Goal: Task Accomplishment & Management: Complete application form

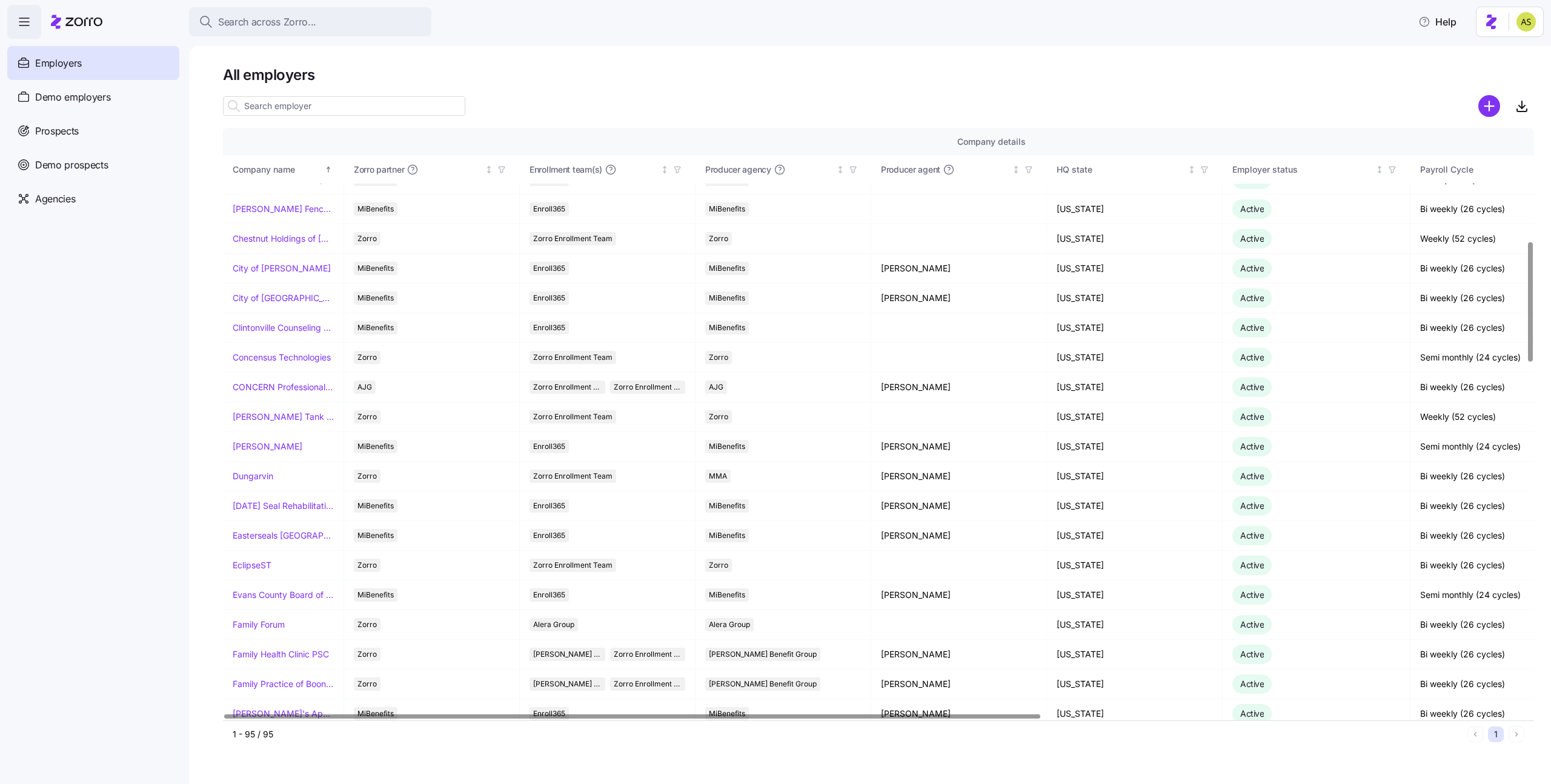
scroll to position [563, 0]
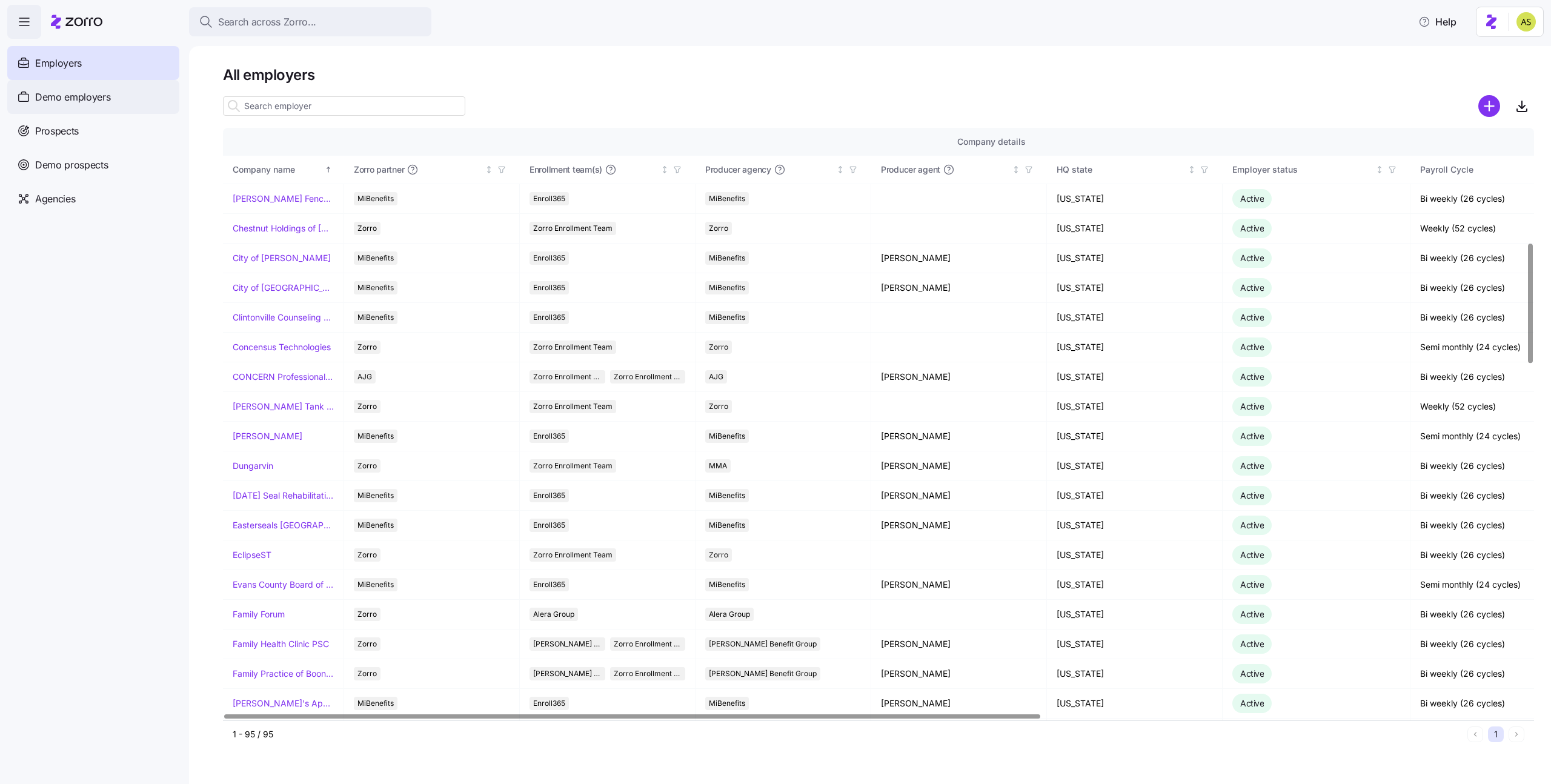
click at [92, 91] on span "Demo employers" at bounding box center [73, 97] width 75 height 15
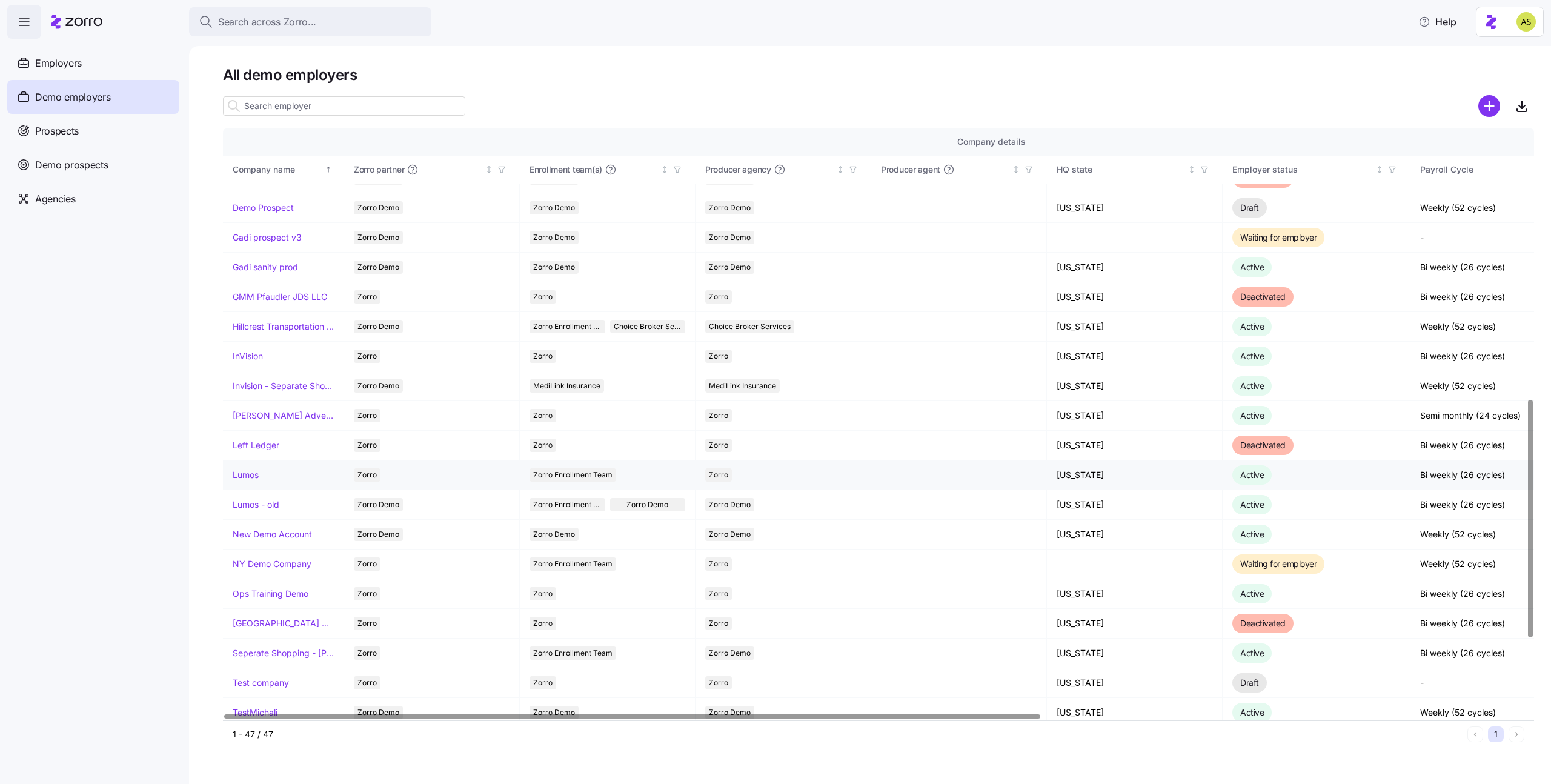
scroll to position [691, 0]
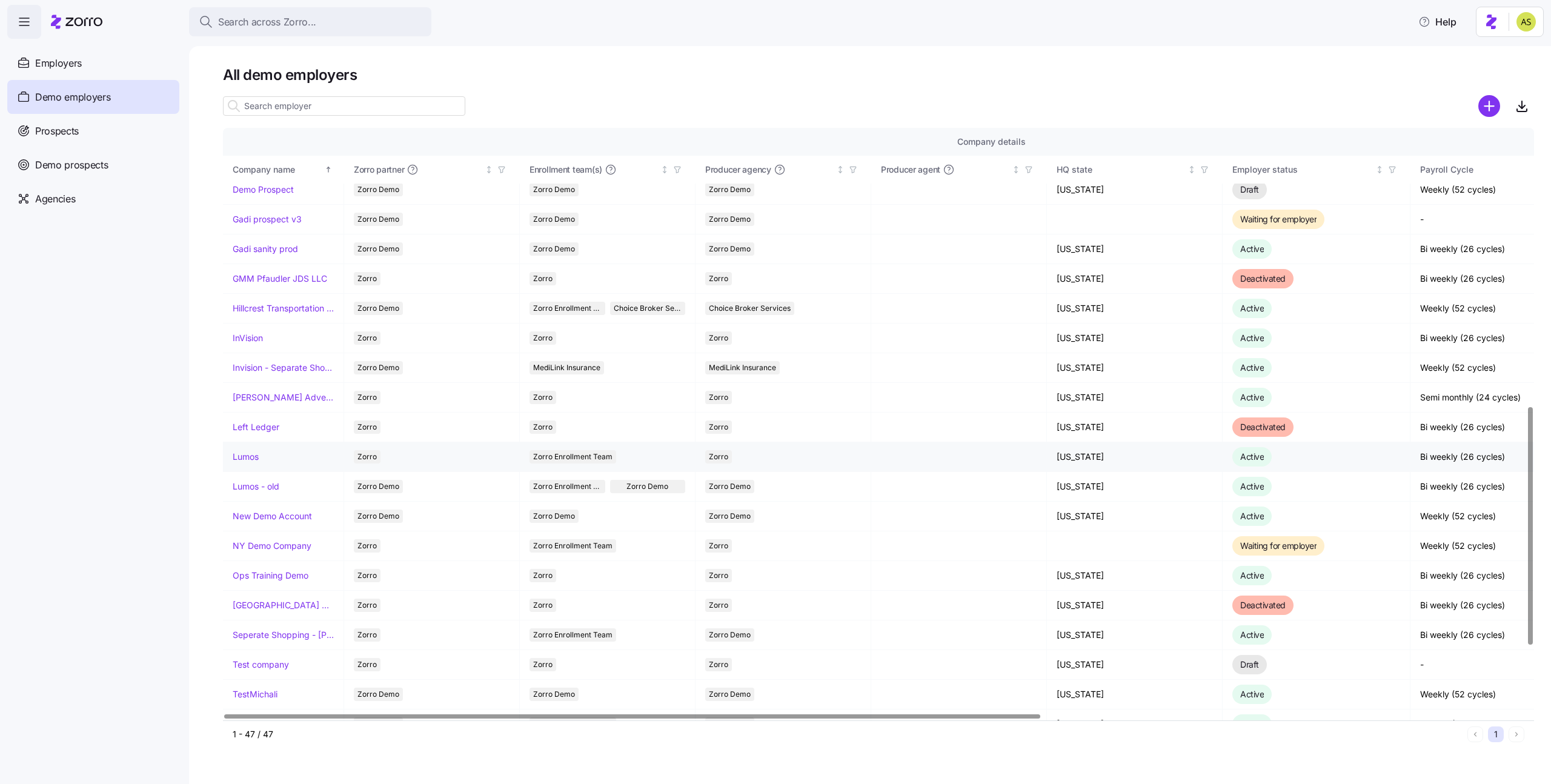
click at [250, 458] on link "Lumos" at bounding box center [246, 457] width 26 height 12
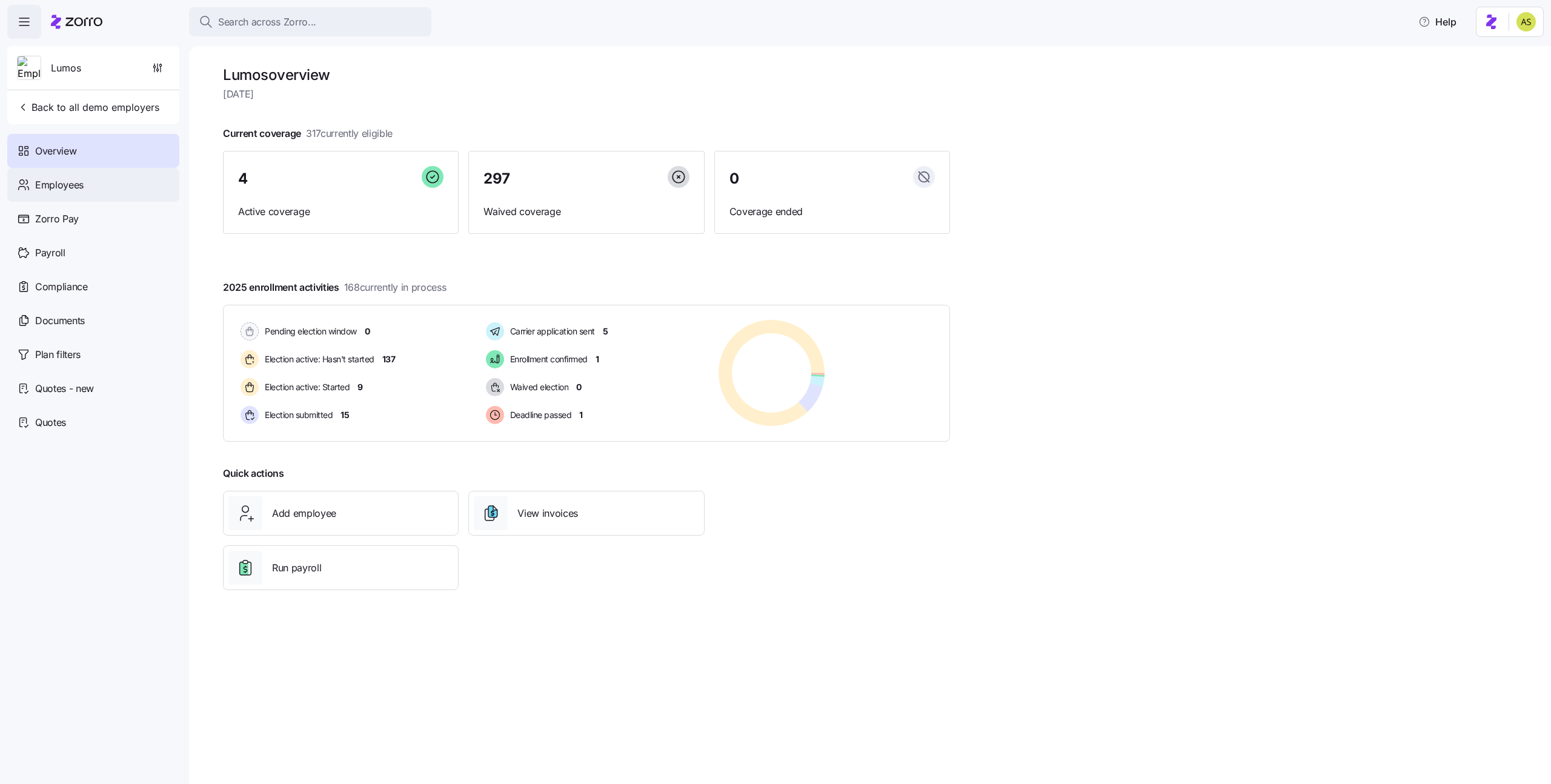
click at [148, 181] on div "Employees" at bounding box center [93, 185] width 172 height 34
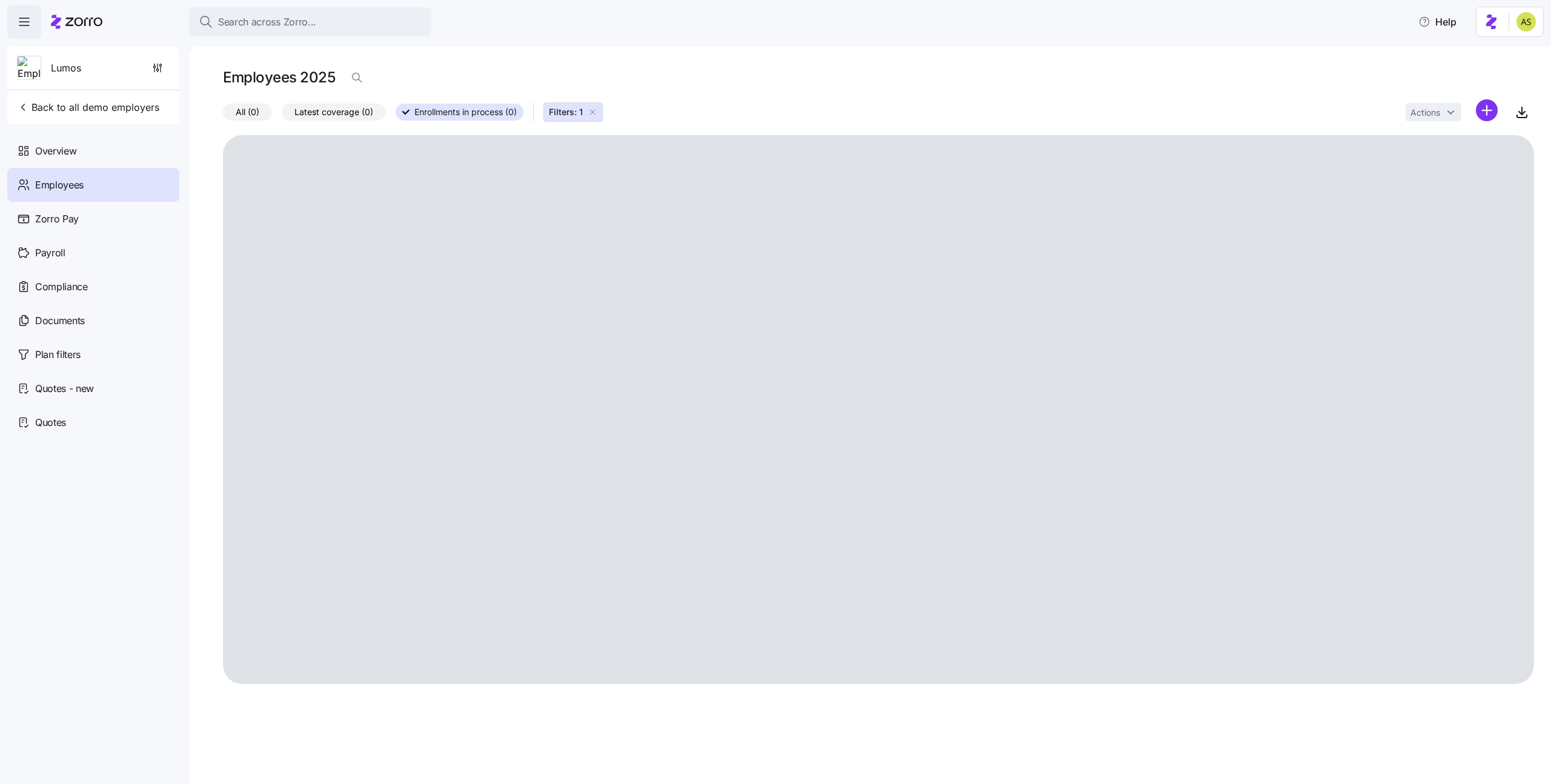
click at [593, 112] on icon "button" at bounding box center [592, 112] width 10 height 10
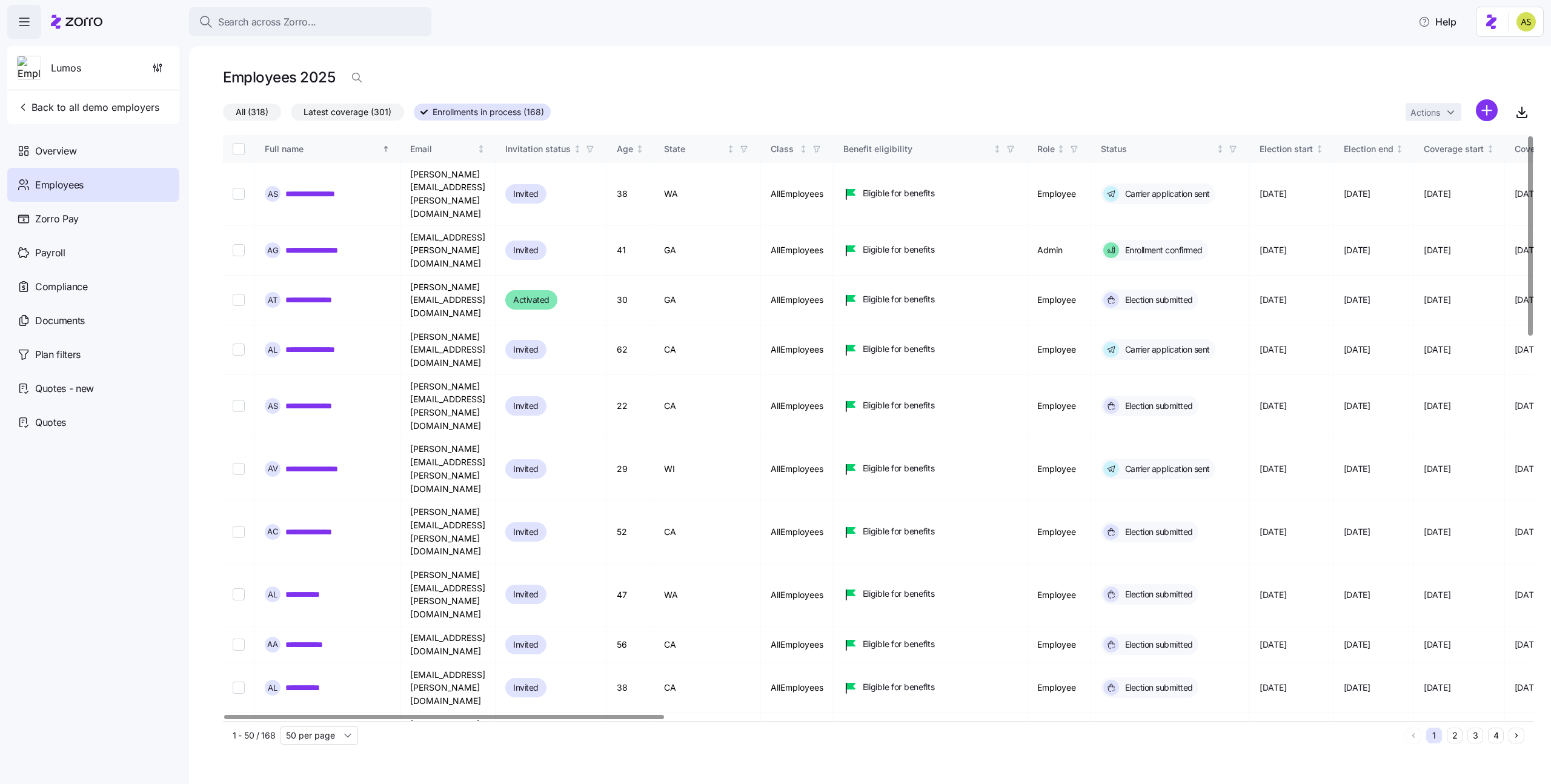
checkbox input "true"
click at [1450, 106] on html "**********" at bounding box center [775, 388] width 1551 height 776
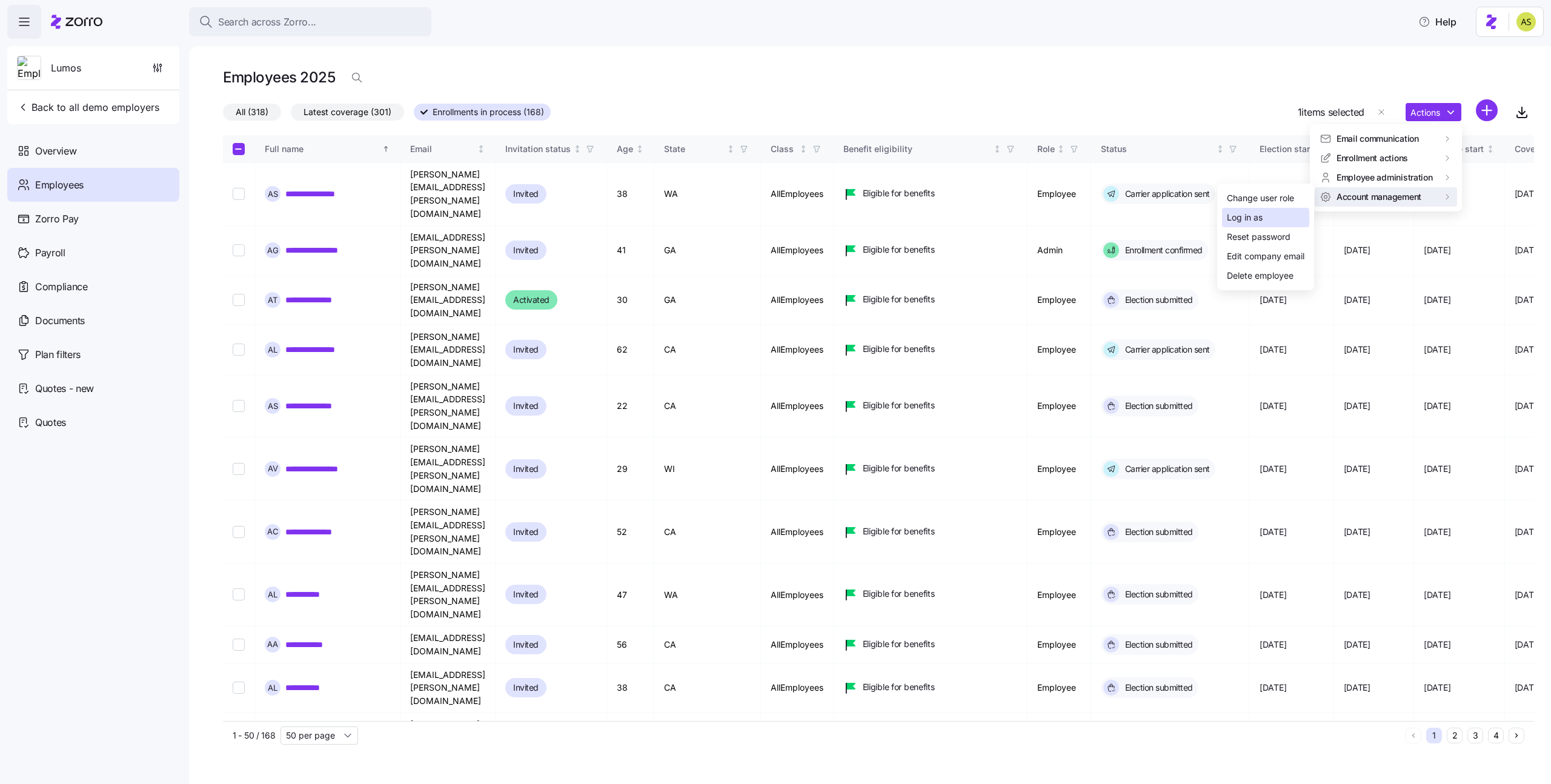
click at [1286, 217] on div "Log in as" at bounding box center [1266, 218] width 87 height 20
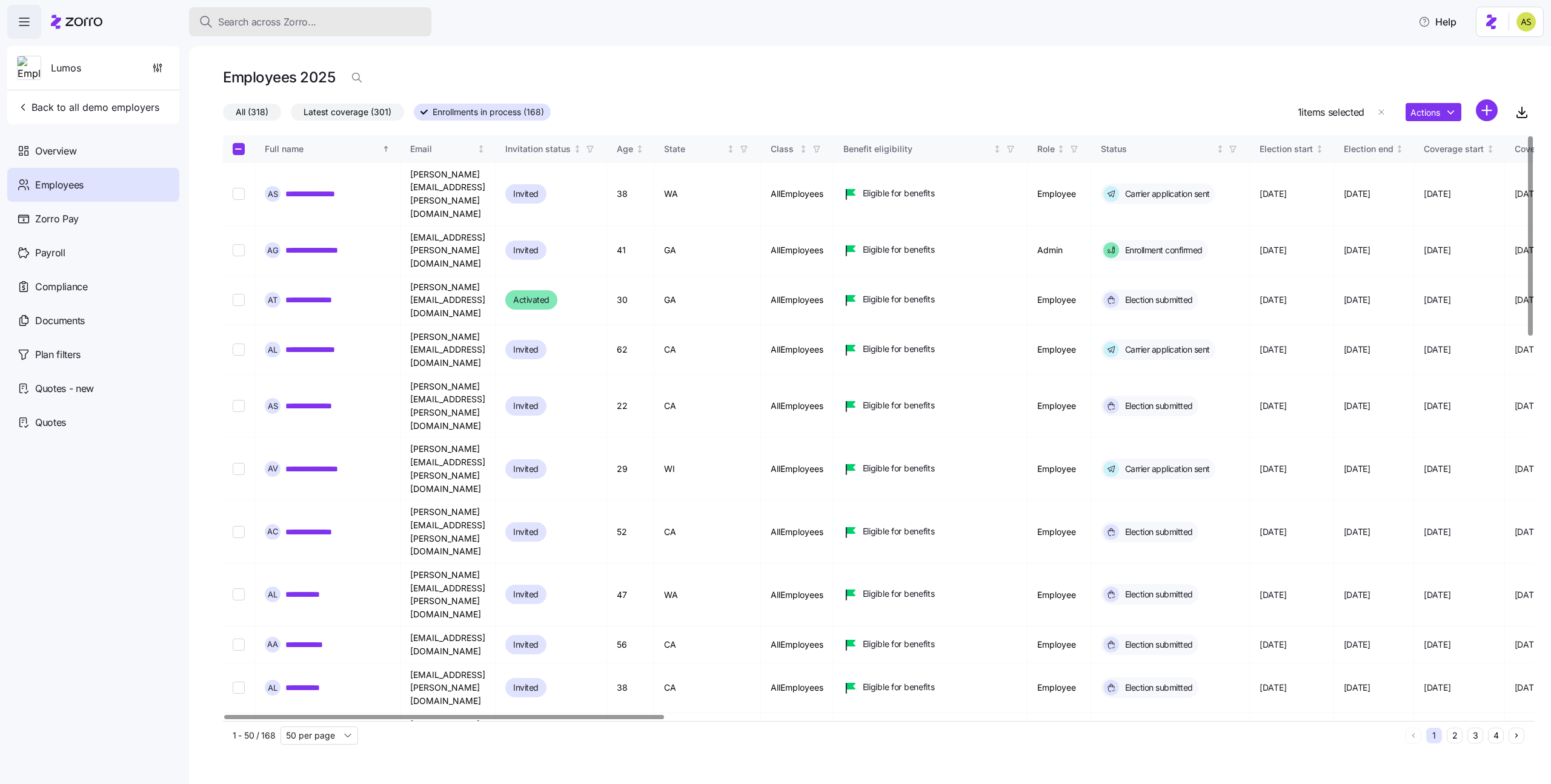
click at [226, 20] on span "Search across Zorro..." at bounding box center [267, 22] width 98 height 15
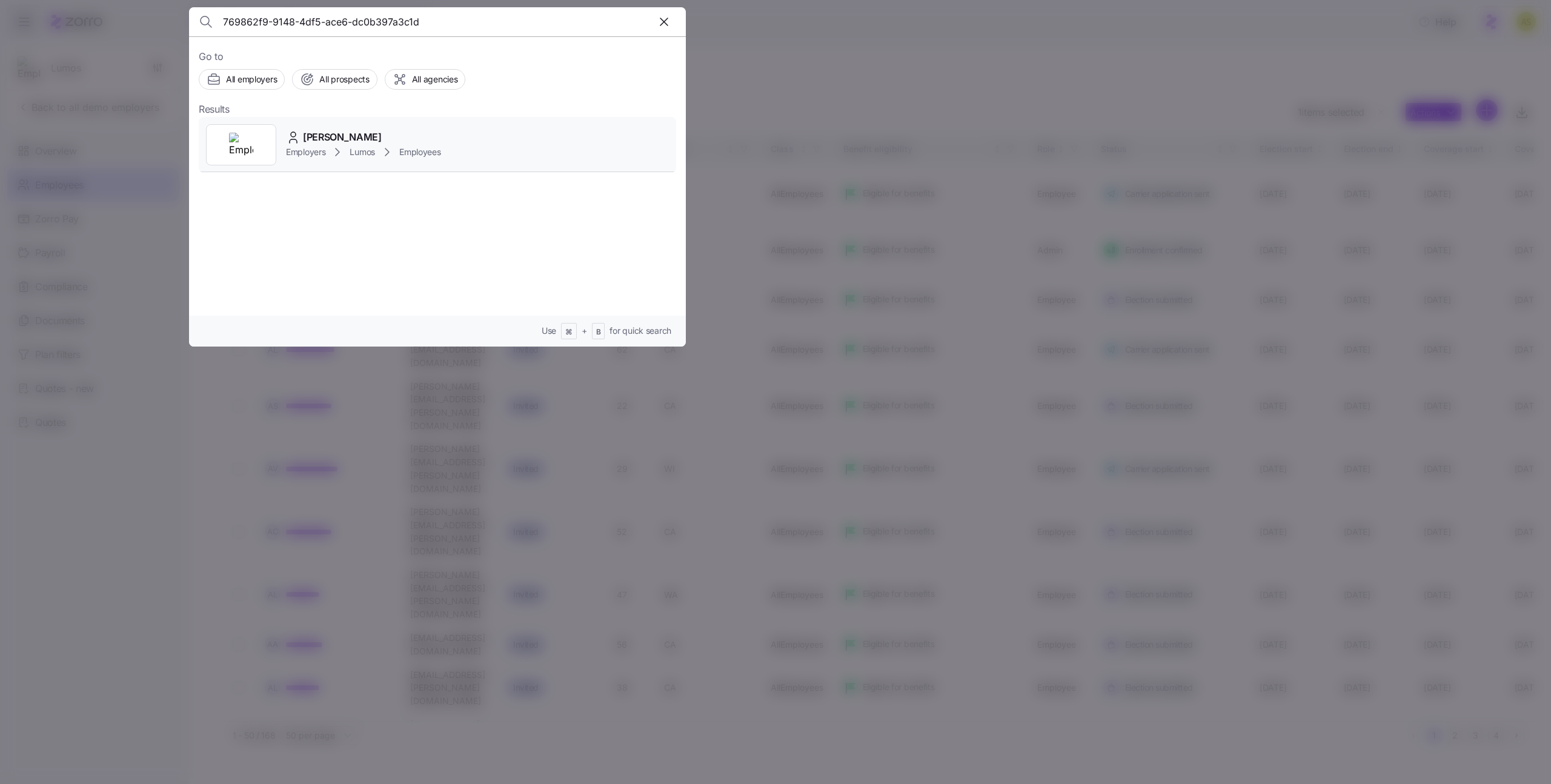
type input "769862f9-9148-4df5-ace6-dc0b397a3c1d"
click at [483, 124] on div "Andrew Wagner Employers Lumos Employees" at bounding box center [437, 145] width 477 height 56
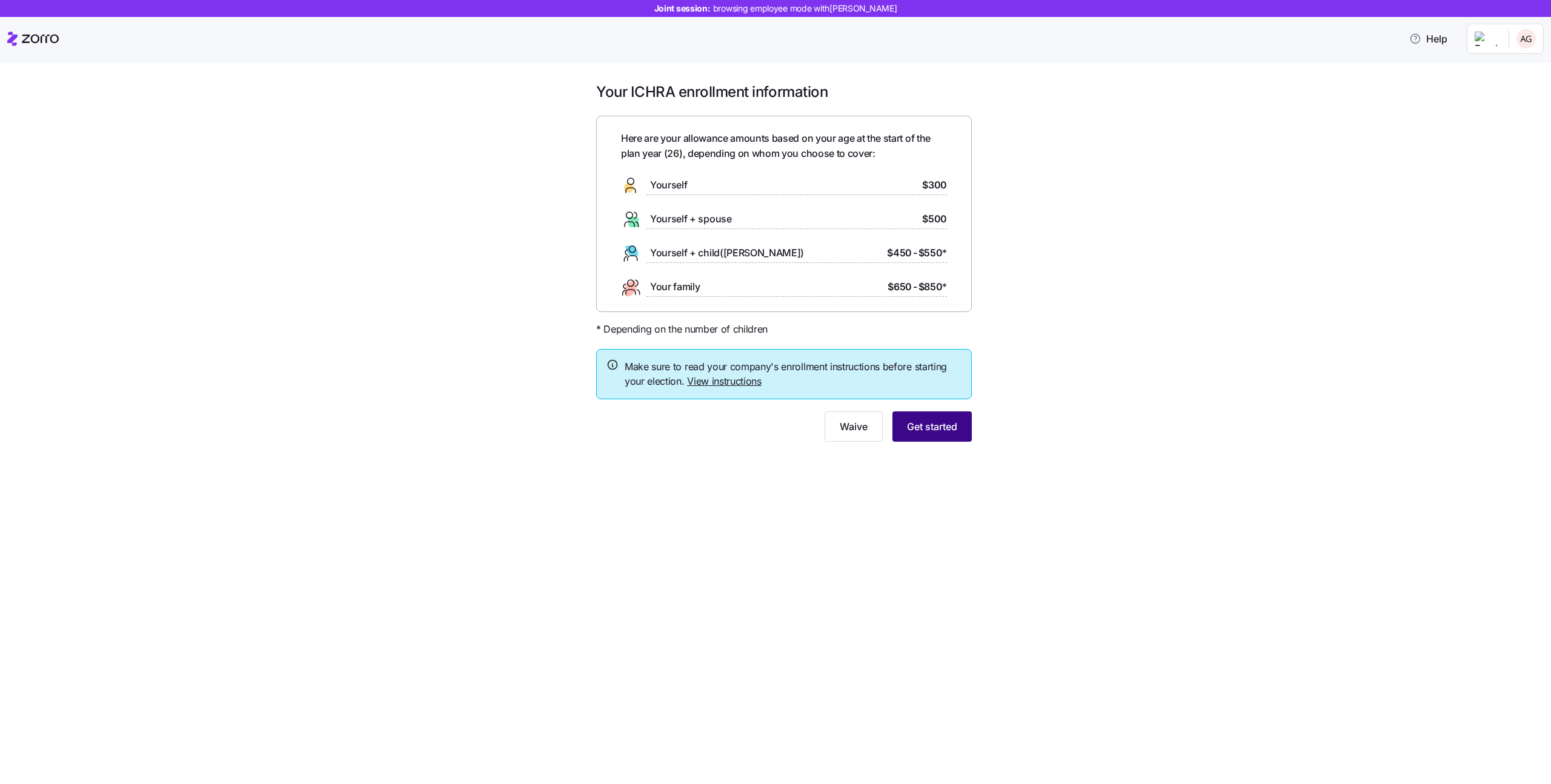
click at [933, 424] on span "Get started" at bounding box center [932, 426] width 51 height 14
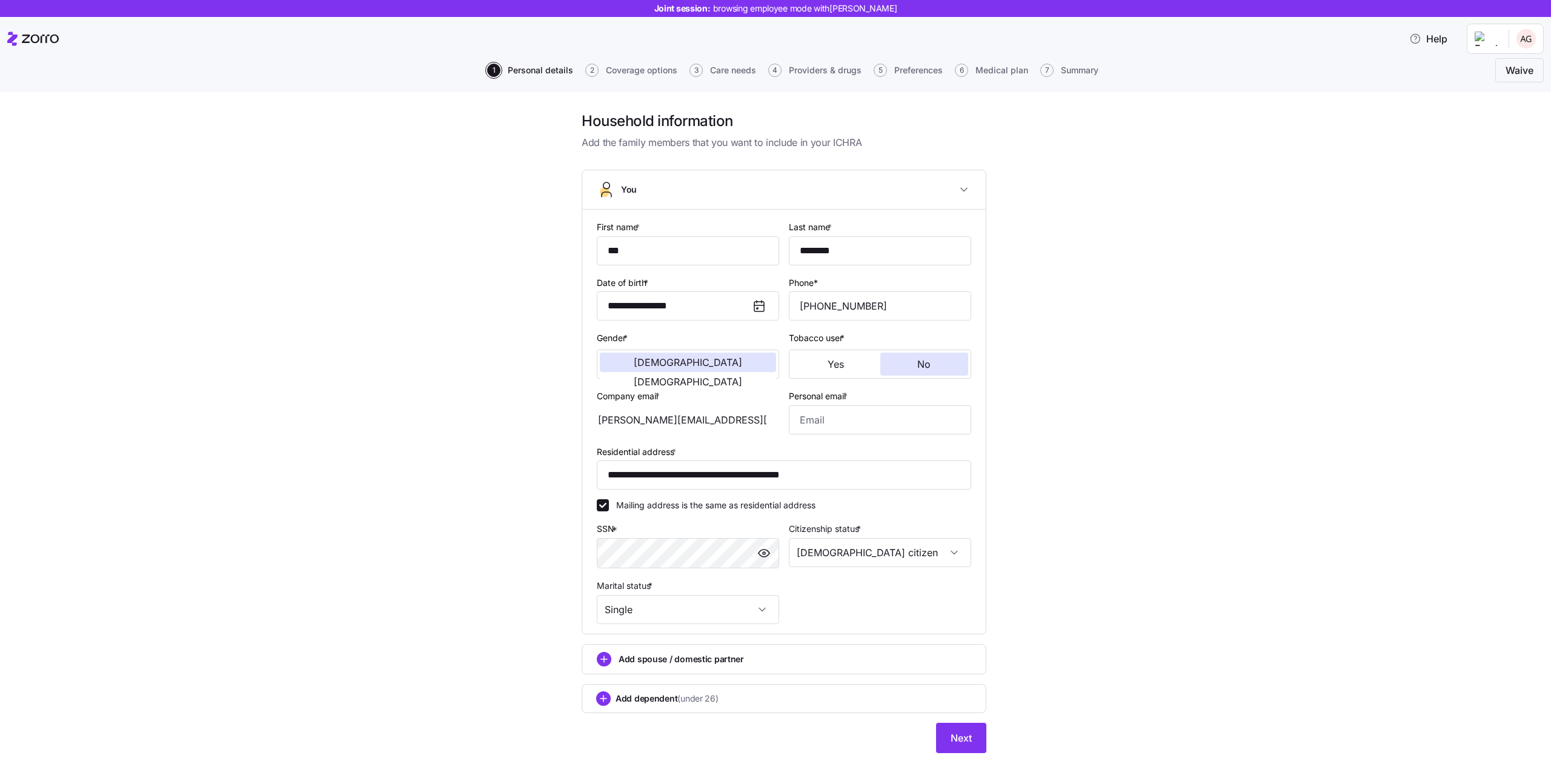
scroll to position [13, 0]
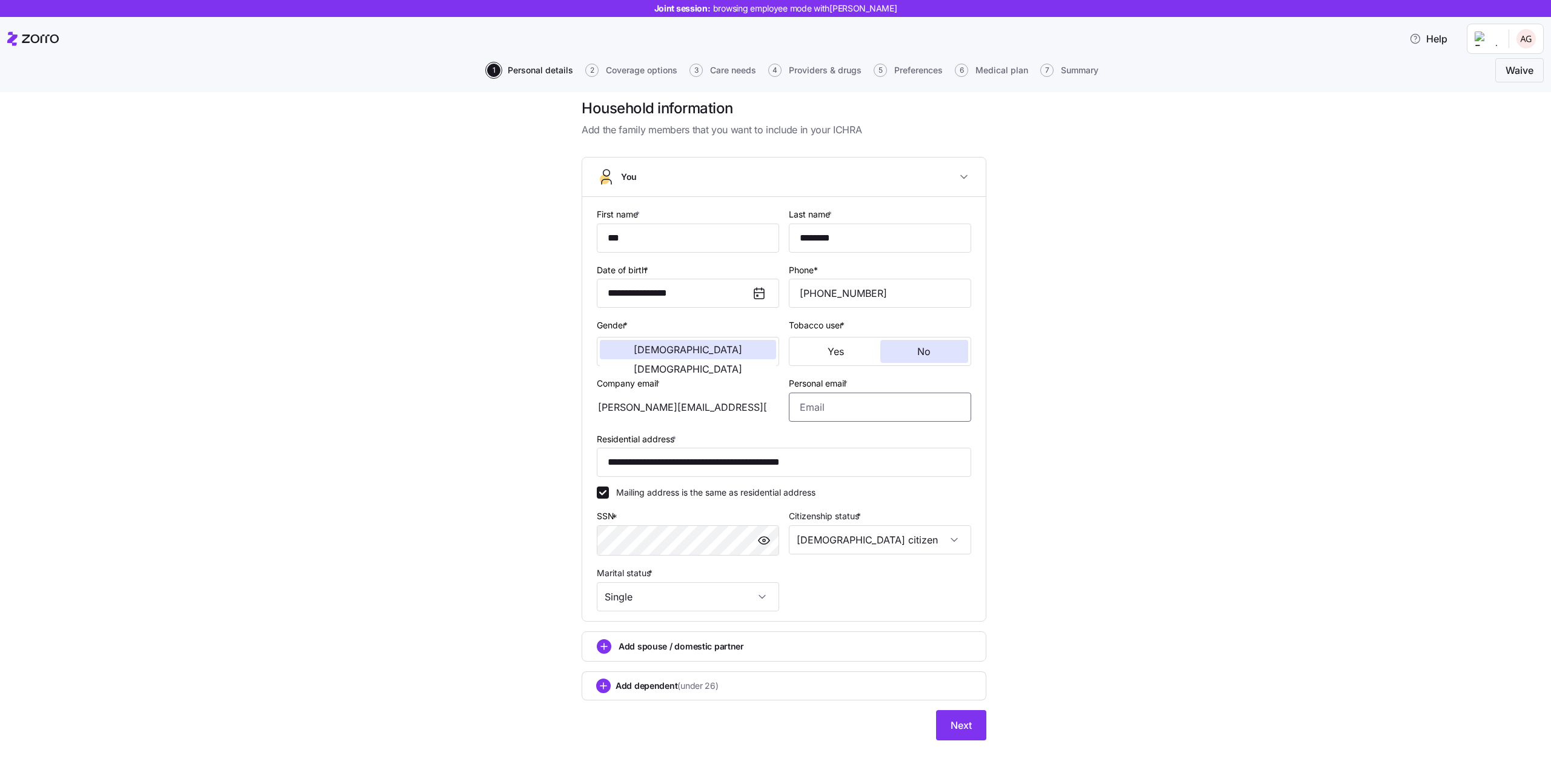
click at [881, 403] on input "Personal email *" at bounding box center [880, 407] width 182 height 29
type input "cayla.volkman46@hotmail.co"
click at [949, 718] on button "Next" at bounding box center [961, 725] width 51 height 30
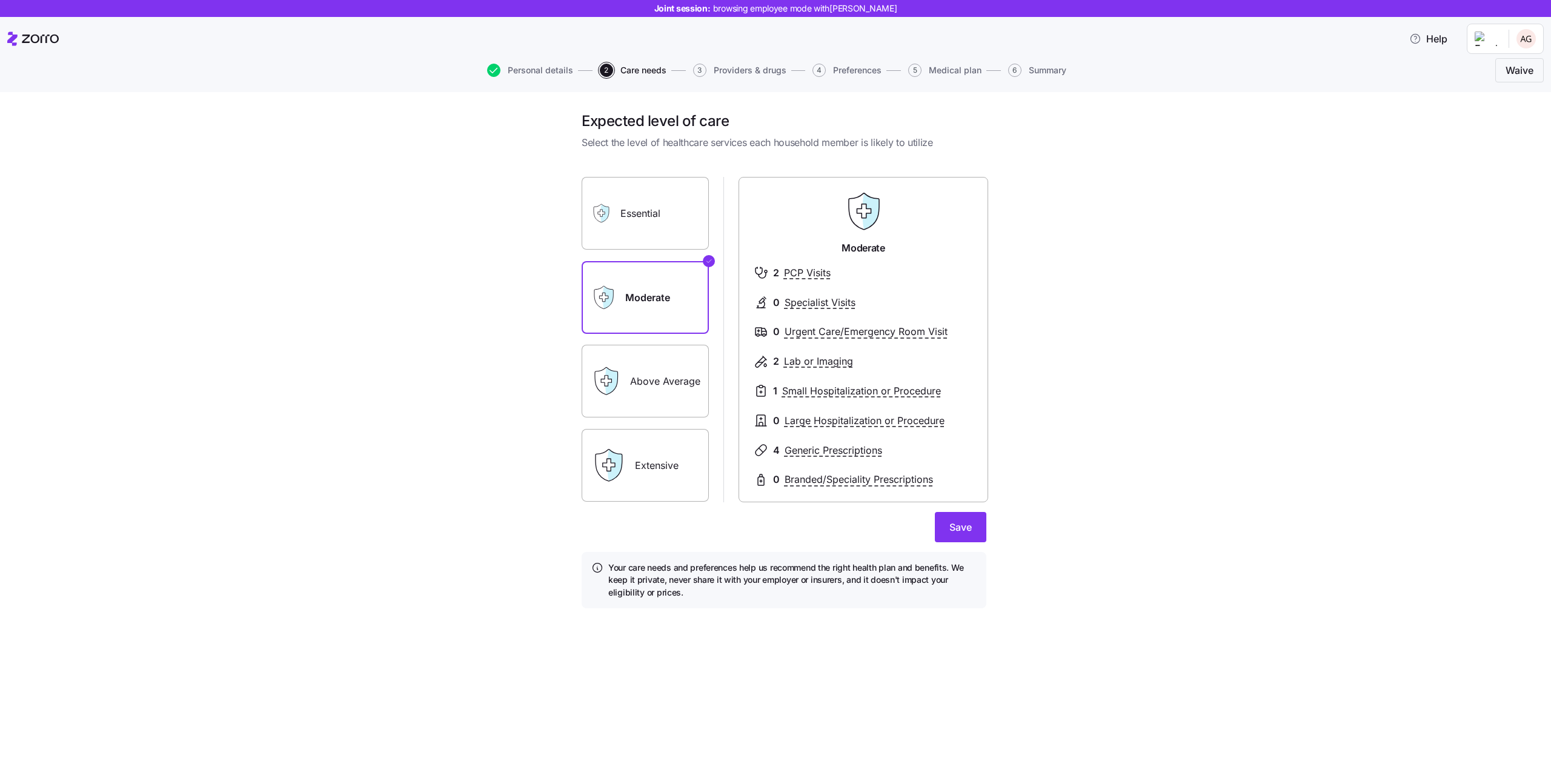
click at [970, 69] on span "Medical plan" at bounding box center [955, 70] width 53 height 8
click at [936, 69] on span "Medical plan" at bounding box center [955, 70] width 53 height 8
click at [954, 516] on button "Save" at bounding box center [961, 527] width 51 height 30
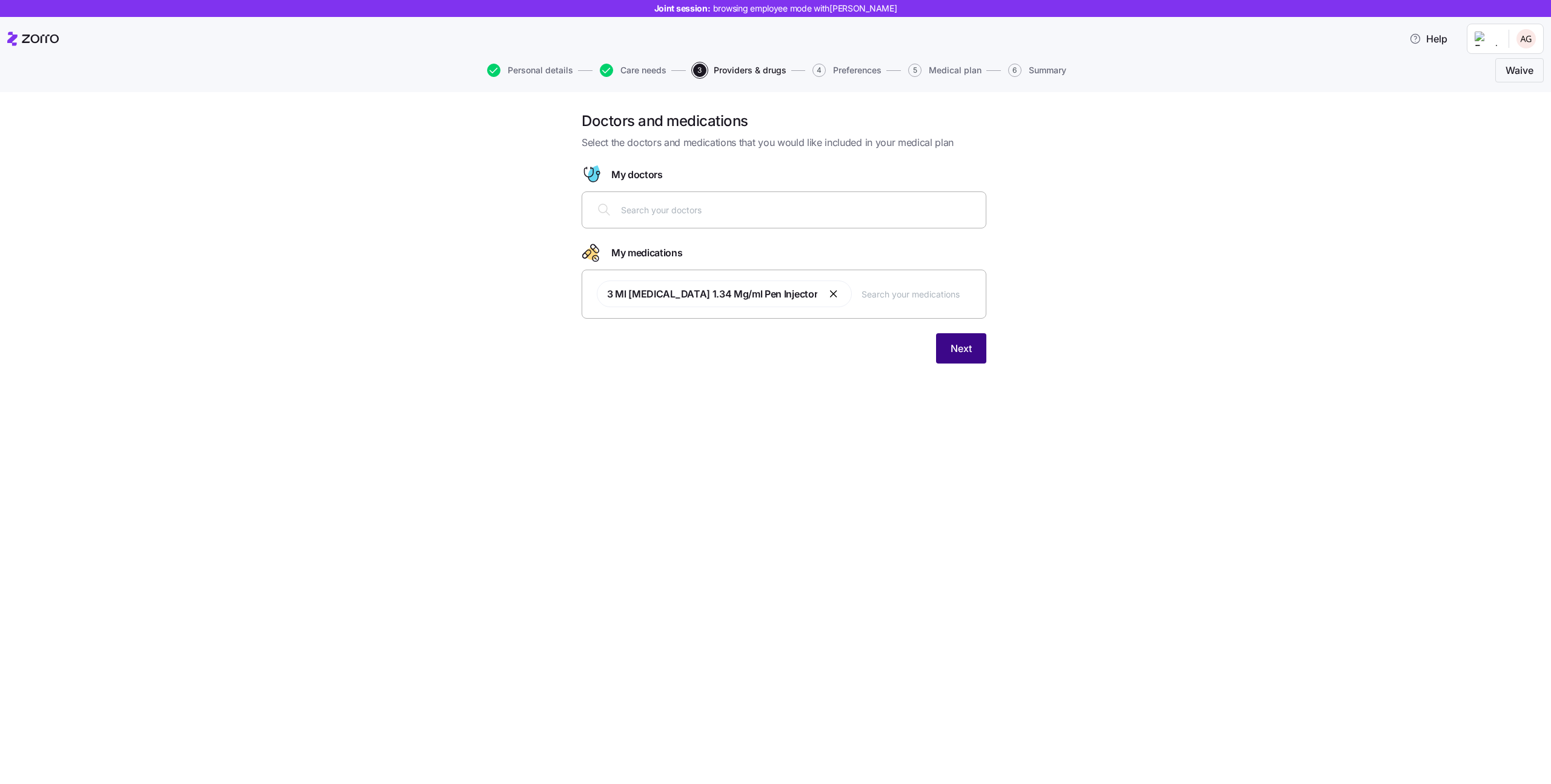
click at [973, 356] on button "Next" at bounding box center [961, 348] width 51 height 30
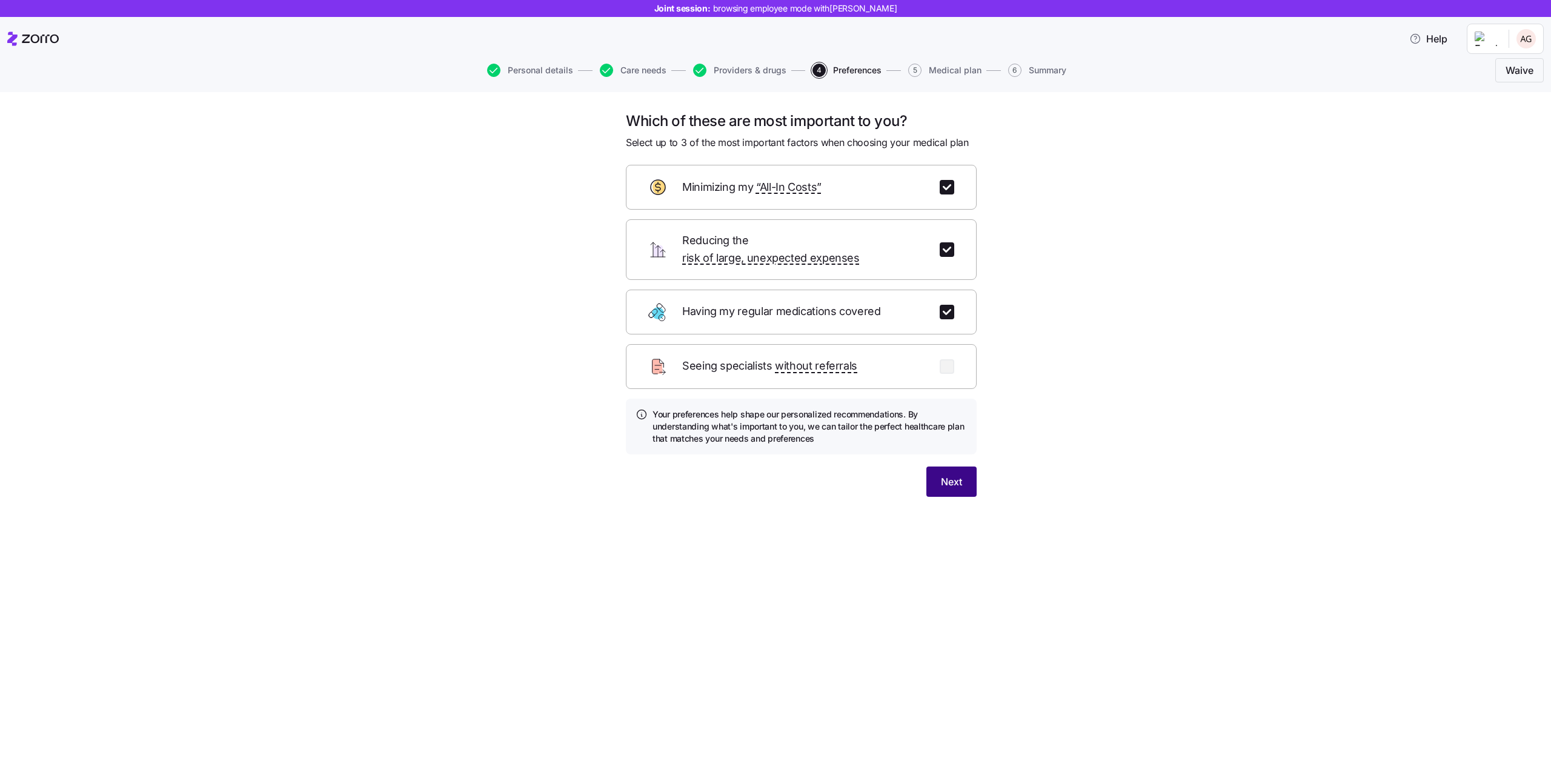
click at [961, 476] on button "Next" at bounding box center [952, 482] width 51 height 30
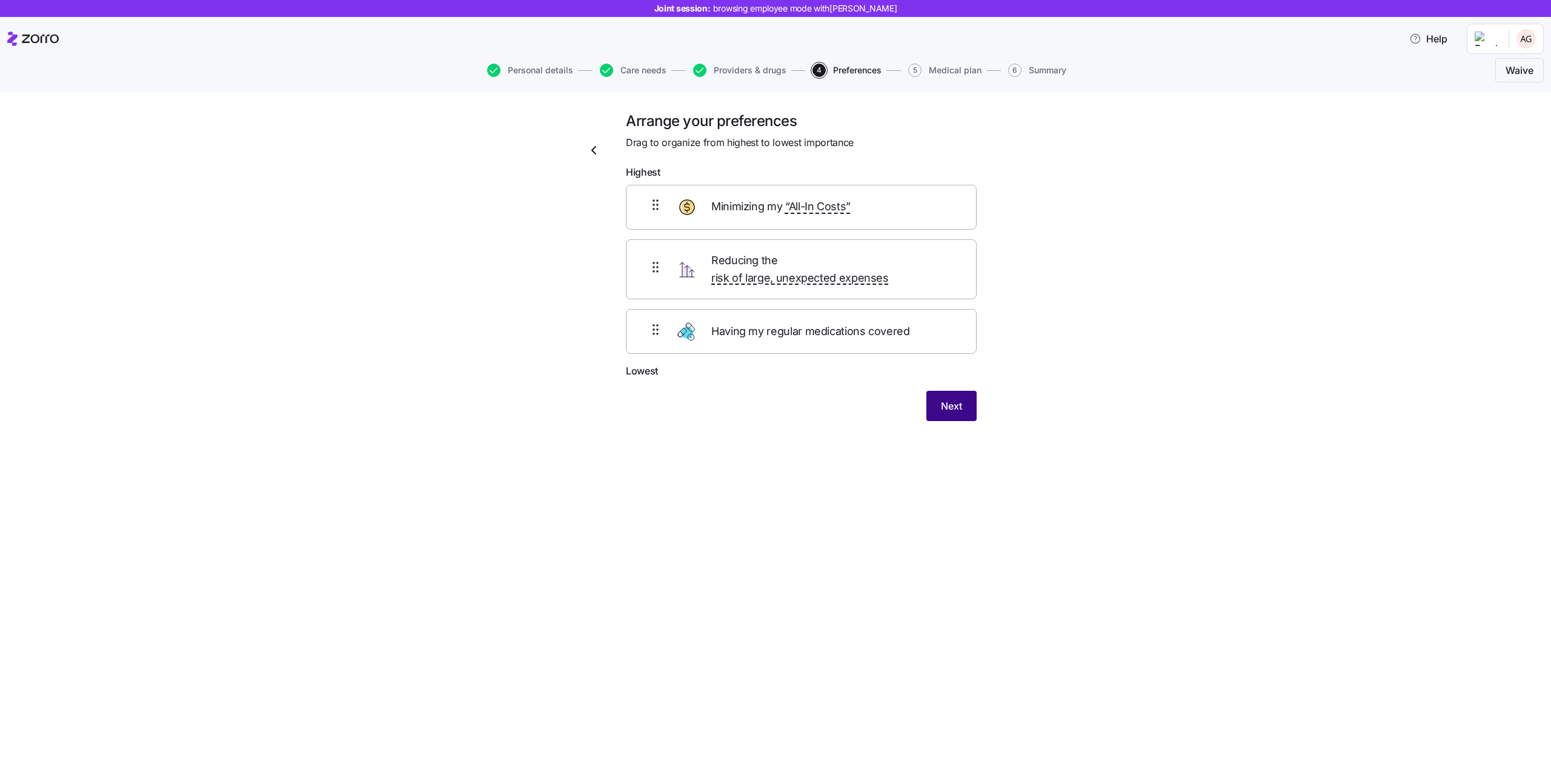
click at [937, 403] on button "Next" at bounding box center [952, 406] width 51 height 30
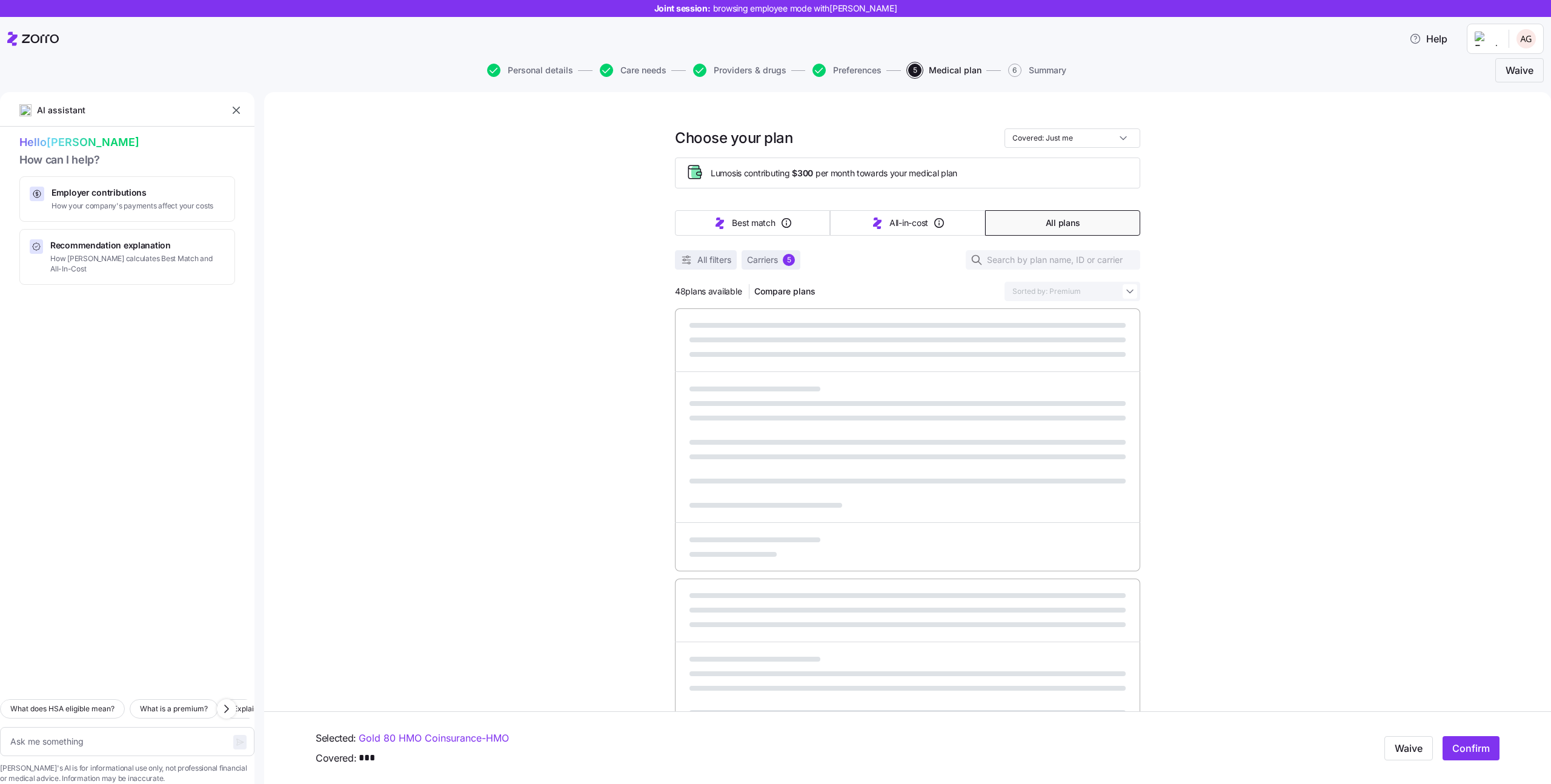
click at [84, 763] on span "[PERSON_NAME]'s AI is for informational use only, not professional financial or…" at bounding box center [127, 773] width 254 height 20
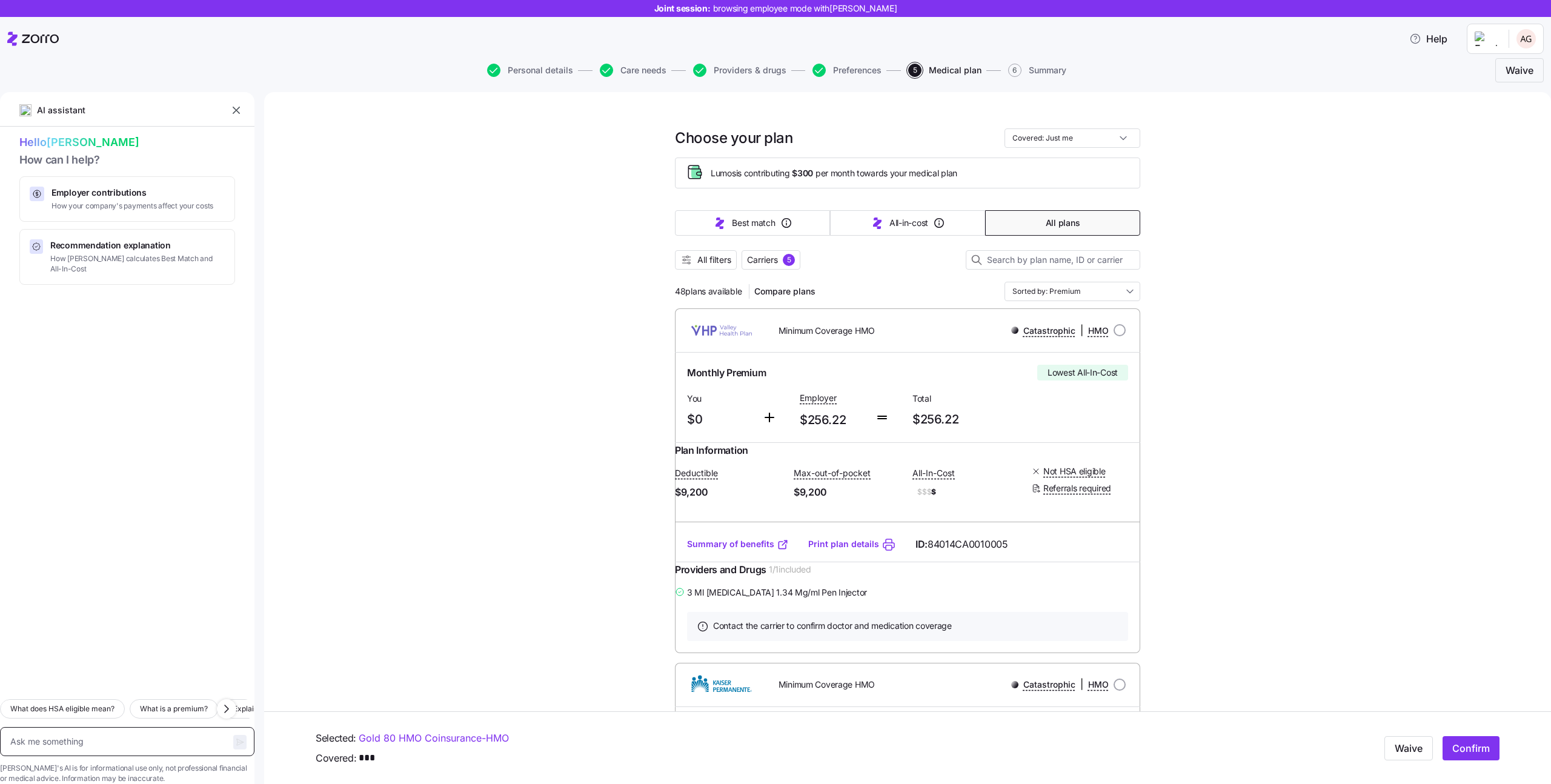
click at [90, 727] on textarea at bounding box center [127, 741] width 254 height 29
type textarea "x"
type textarea "w"
type textarea "x"
type textarea "wh"
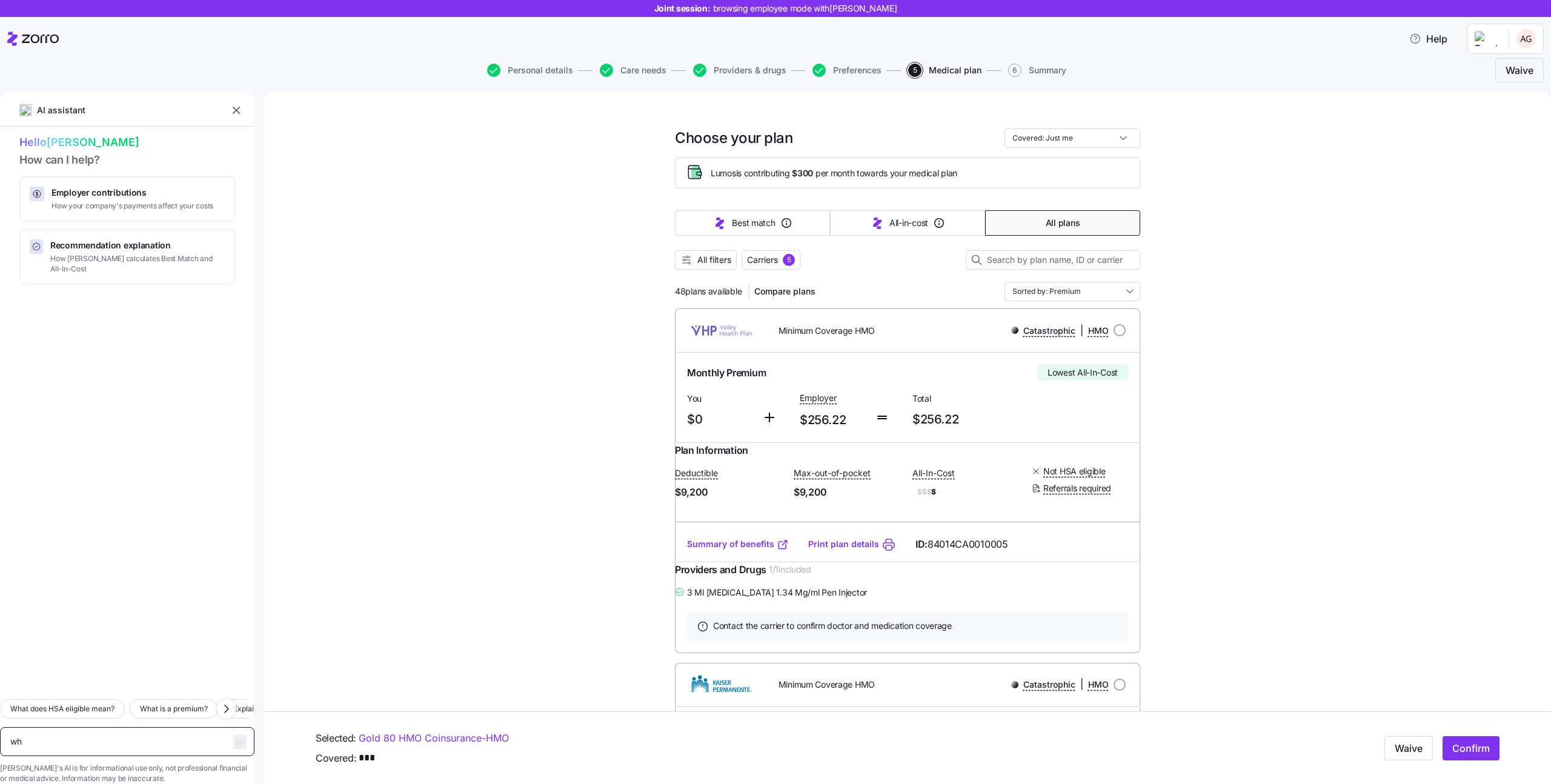
type textarea "x"
type textarea "wha"
type textarea "x"
type textarea "what"
type textarea "x"
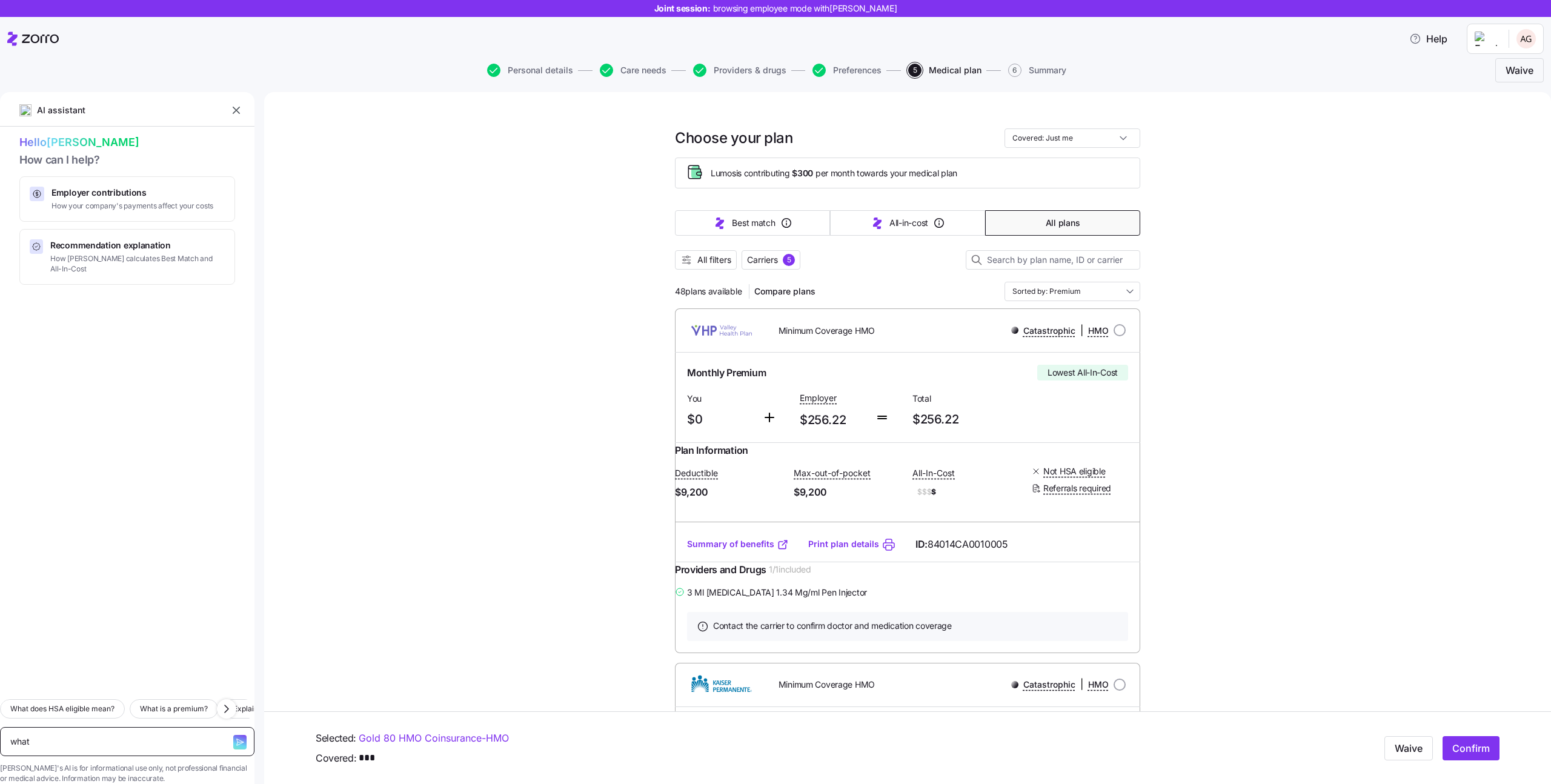
type textarea "what"
type textarea "x"
type textarea "what i"
type textarea "x"
type textarea "what is"
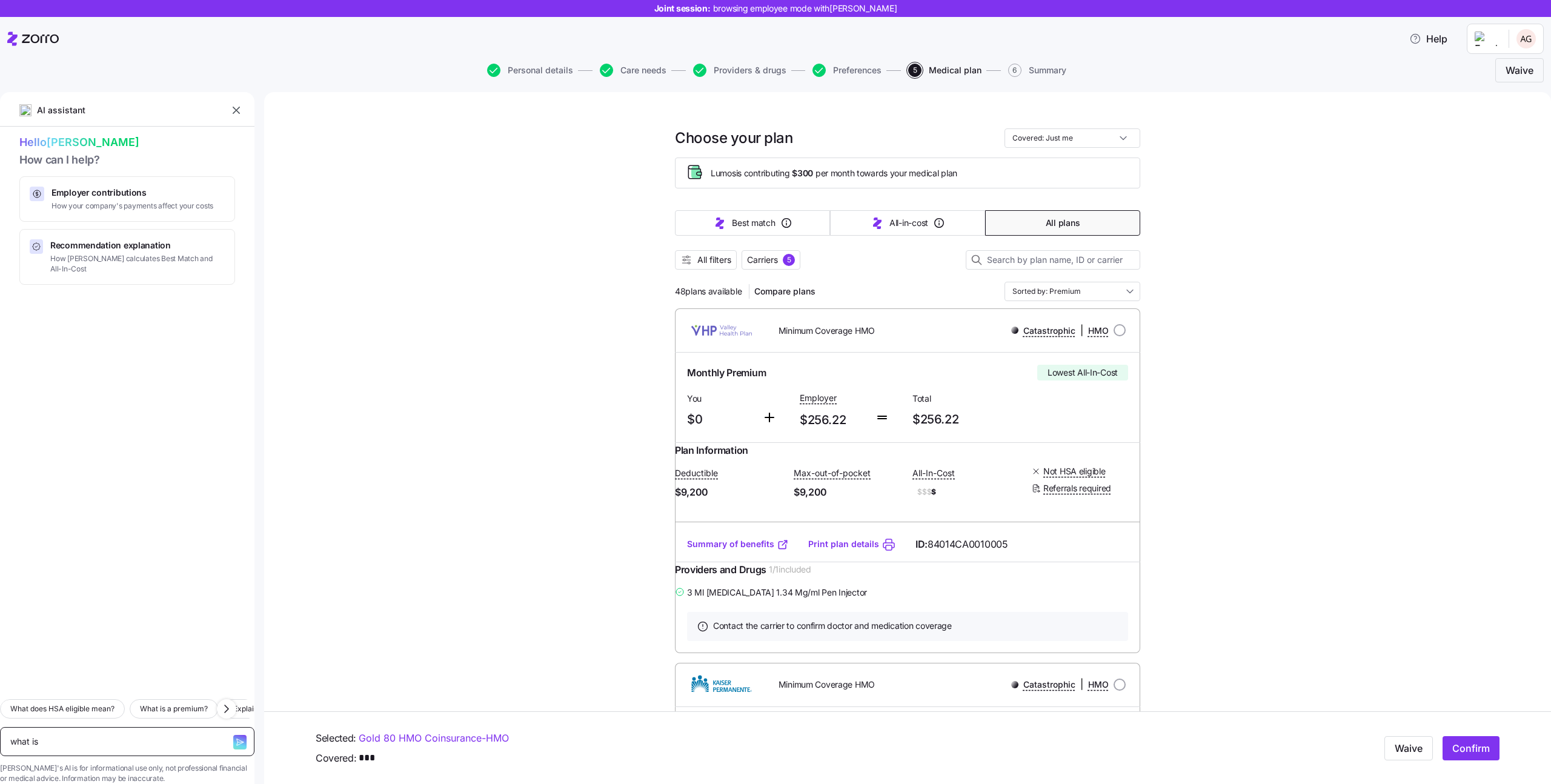
type textarea "x"
type textarea "what is"
type textarea "x"
type textarea "what is d"
type textarea "x"
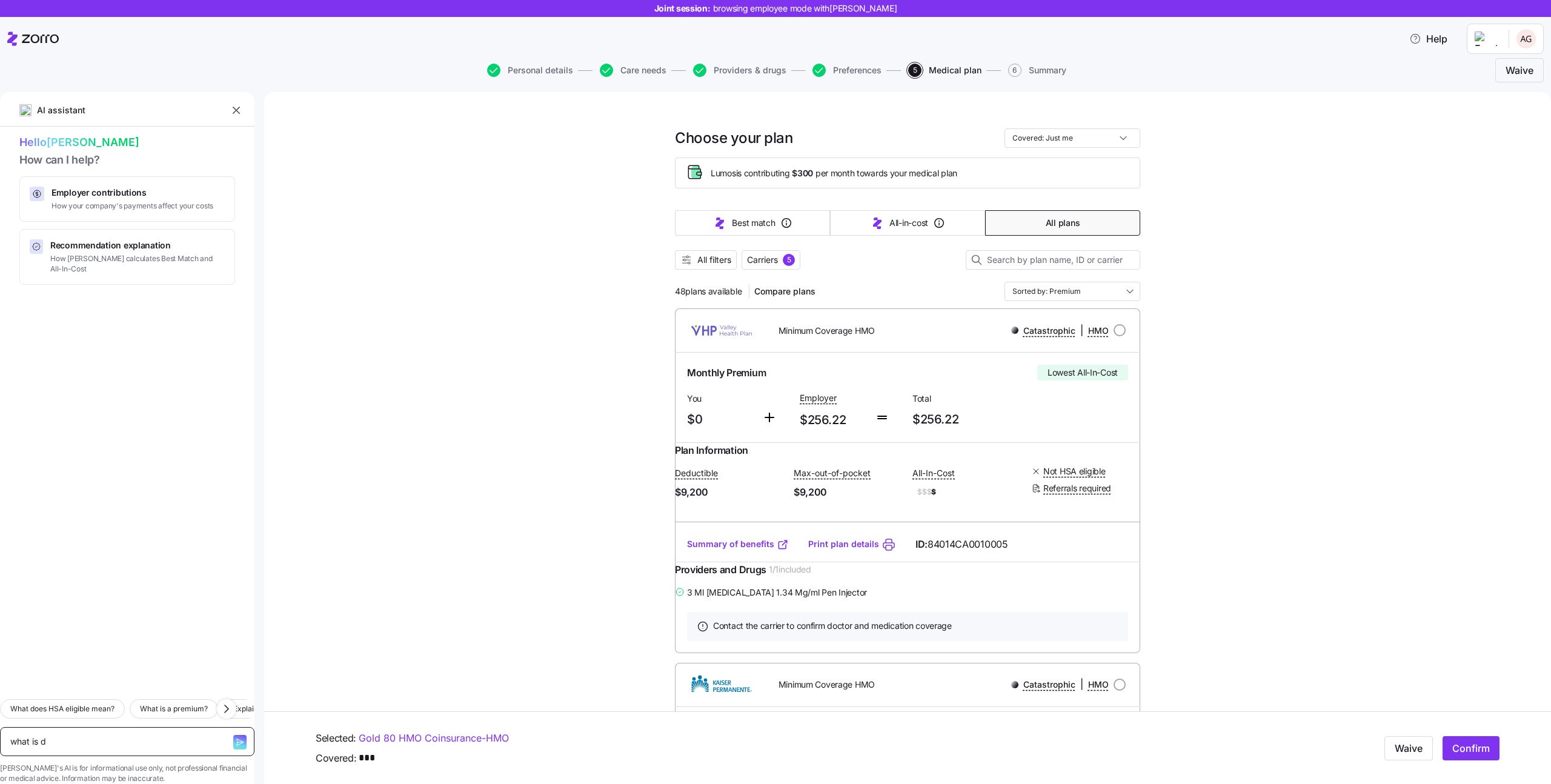
type textarea "what is de"
type textarea "x"
type textarea "what is ded"
type textarea "x"
type textarea "what is dedu"
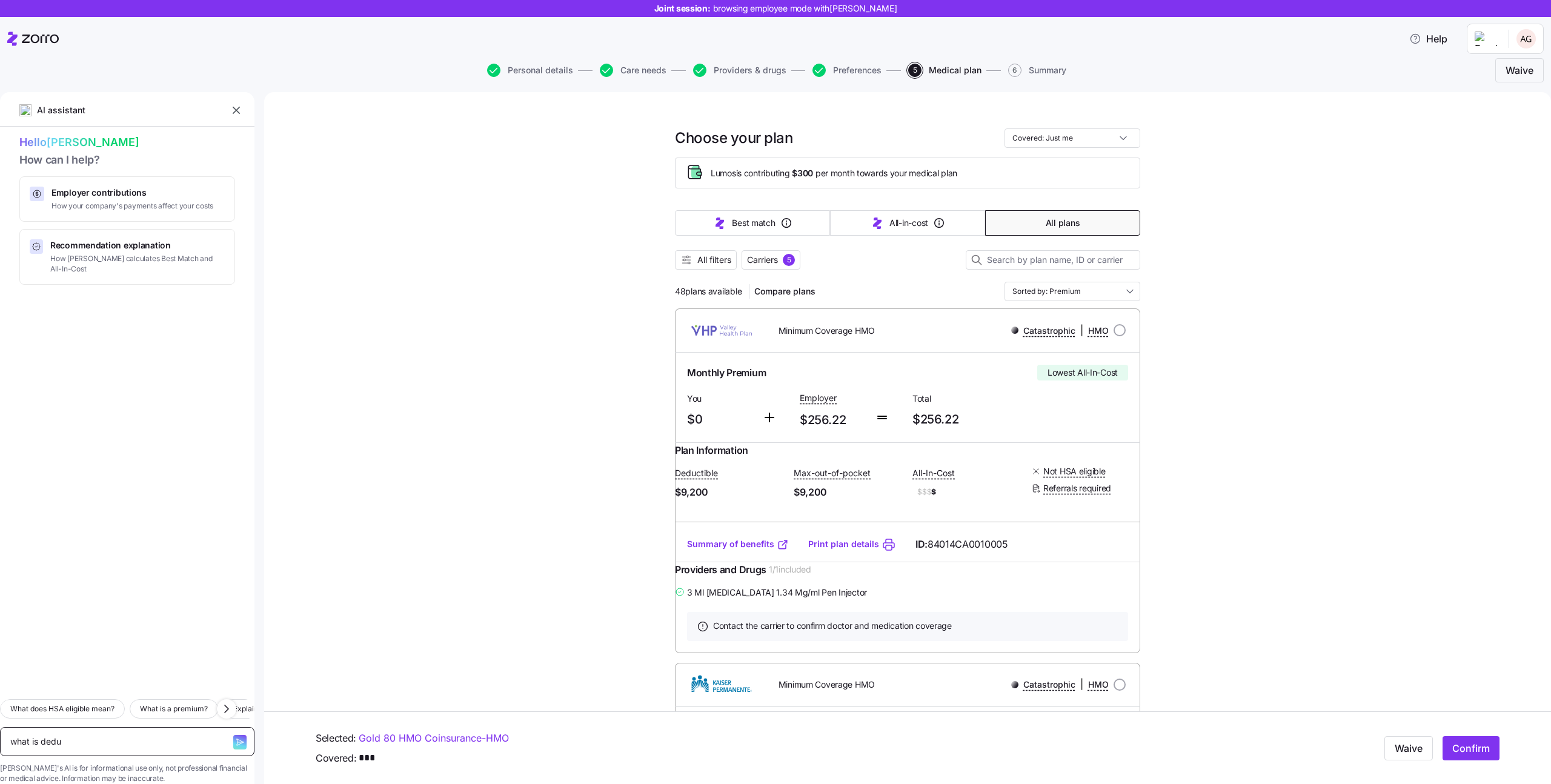
type textarea "x"
type textarea "what is deduc"
type textarea "x"
type textarea "what is deduct"
type textarea "x"
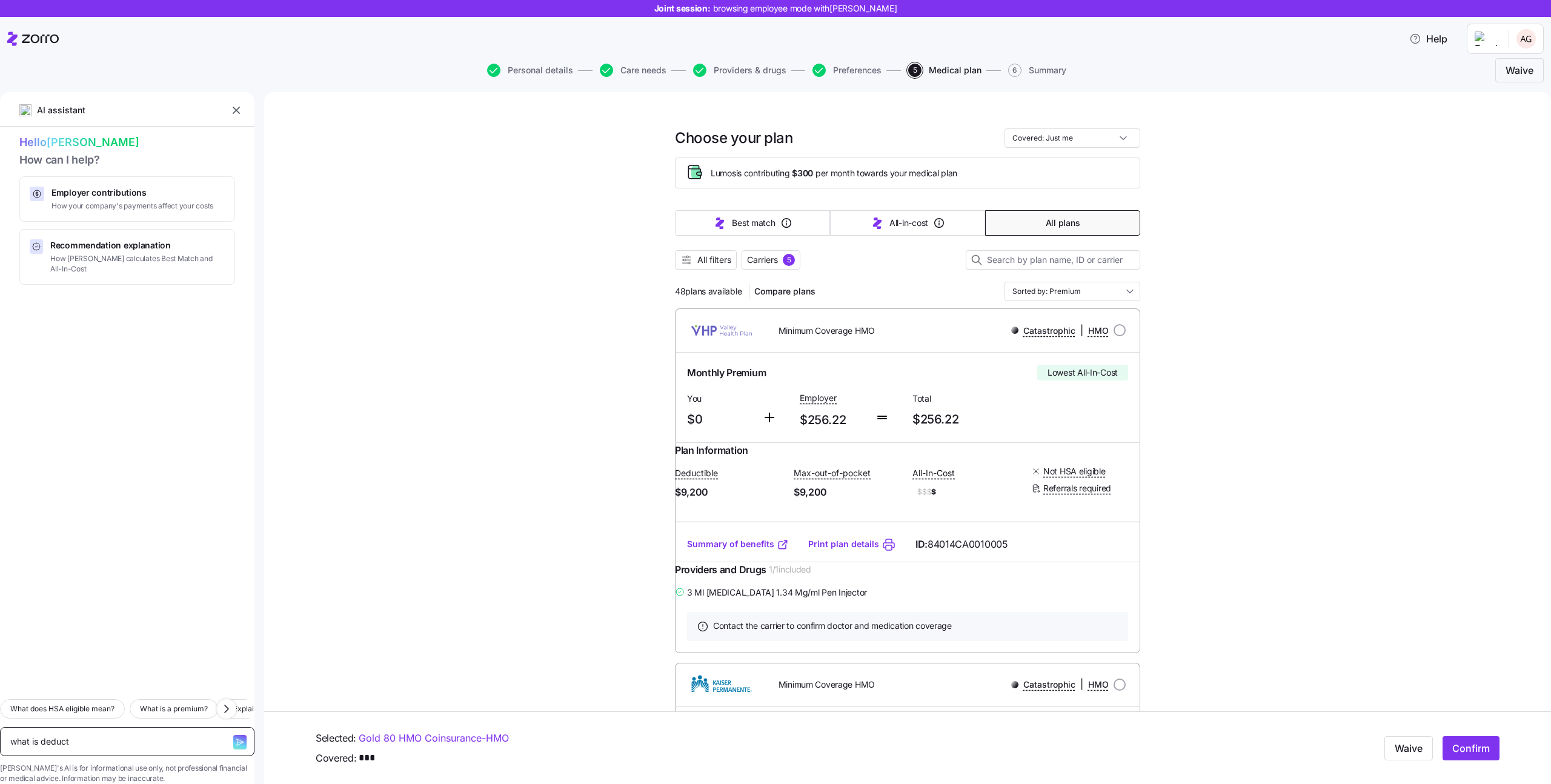
type textarea "what is deducti"
type textarea "x"
type textarea "what is deductib"
type textarea "x"
type textarea "what is deductibl"
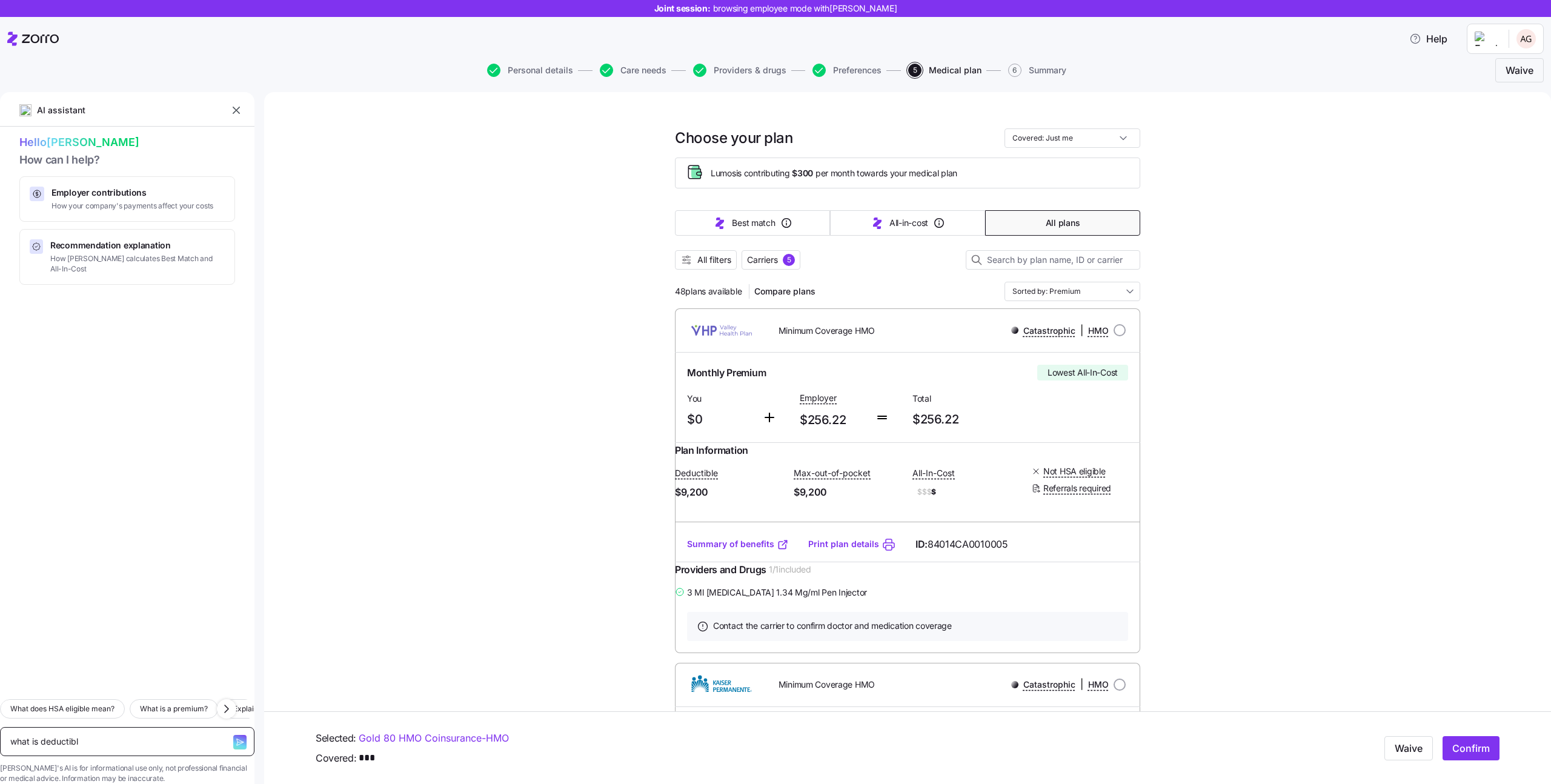
type textarea "x"
type textarea "what is deductible"
type textarea "x"
type textarea "what is deductible?"
type textarea "x"
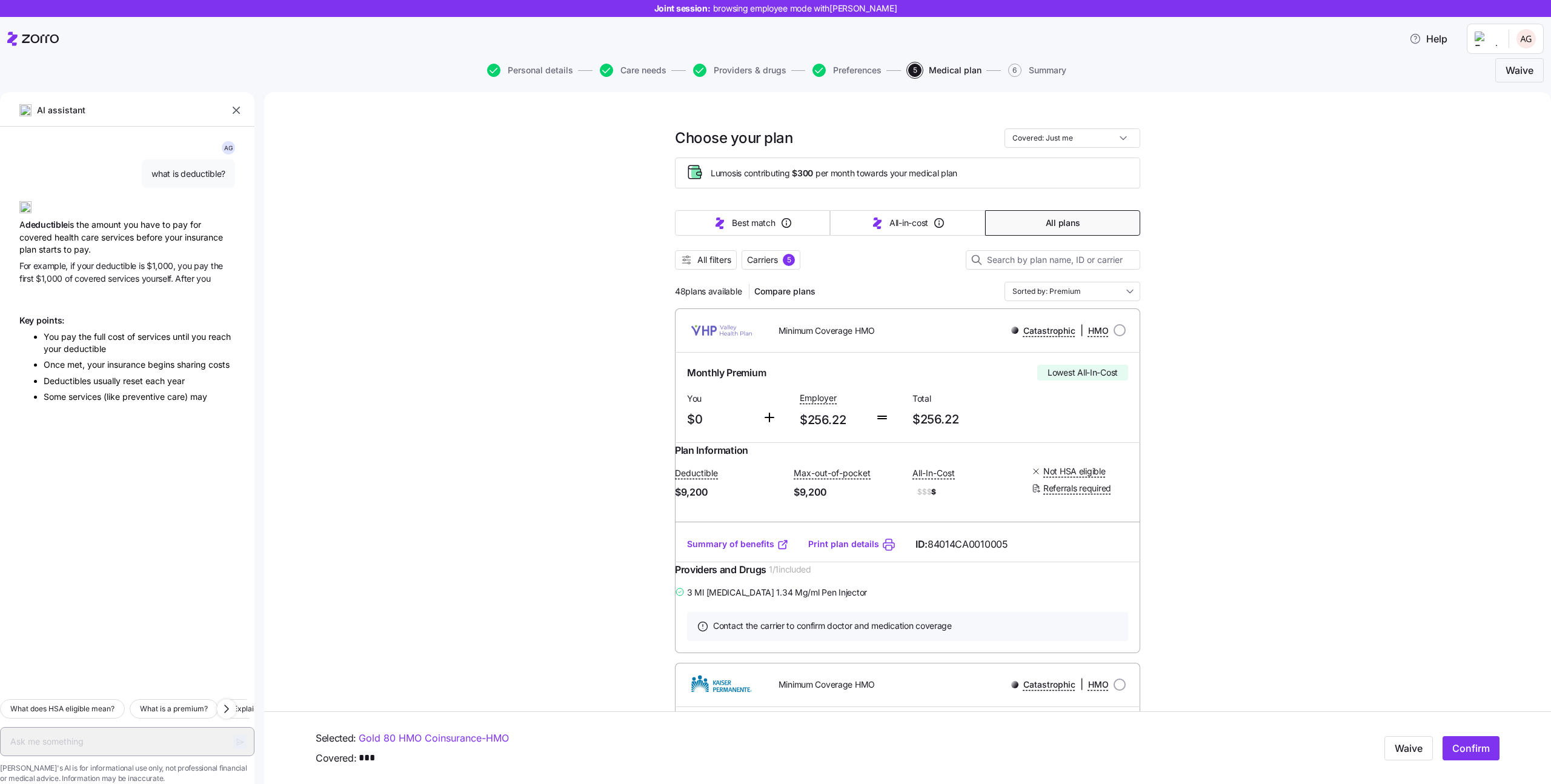
type textarea "x"
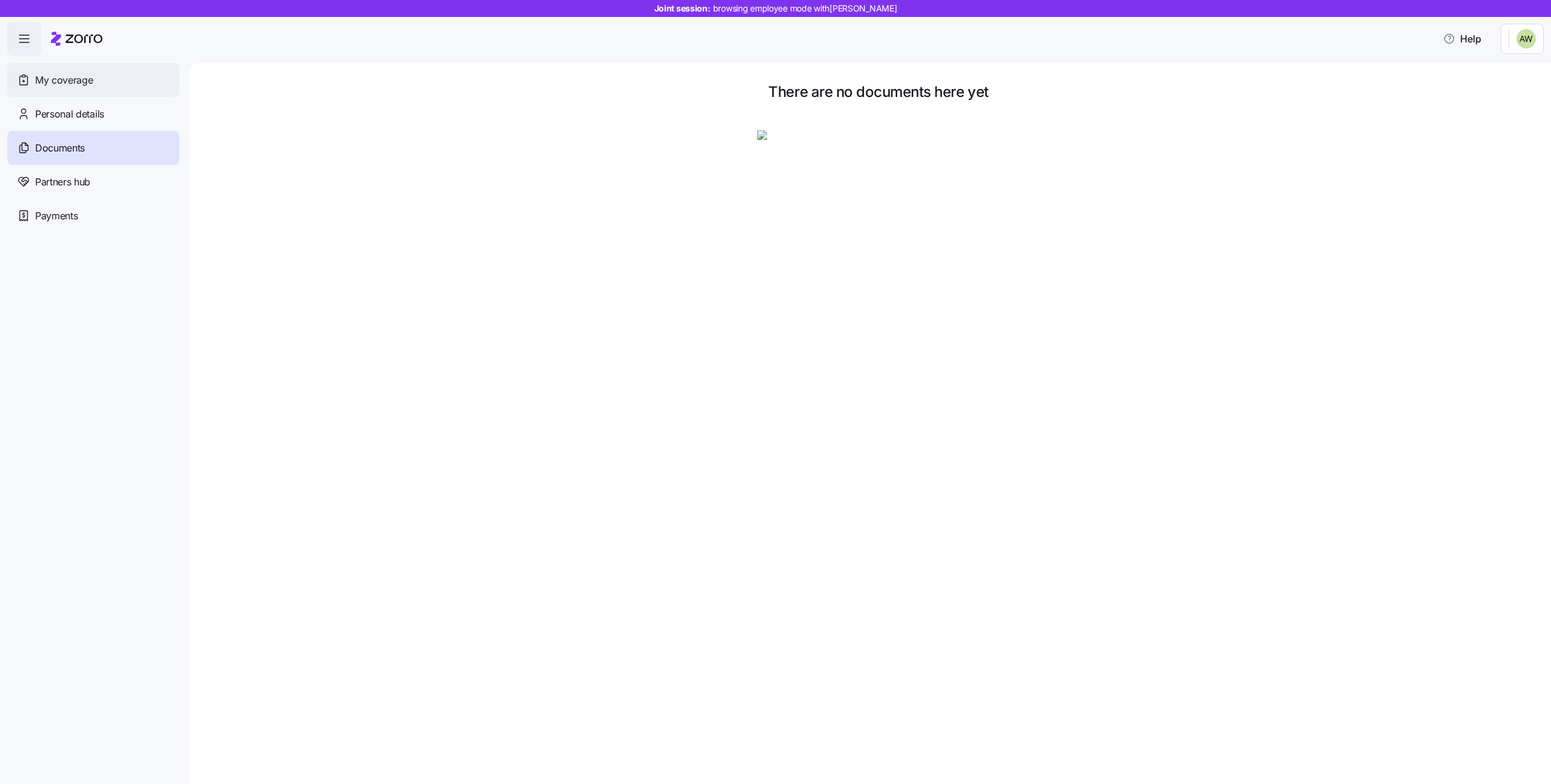
click at [106, 90] on div "My coverage" at bounding box center [93, 80] width 172 height 34
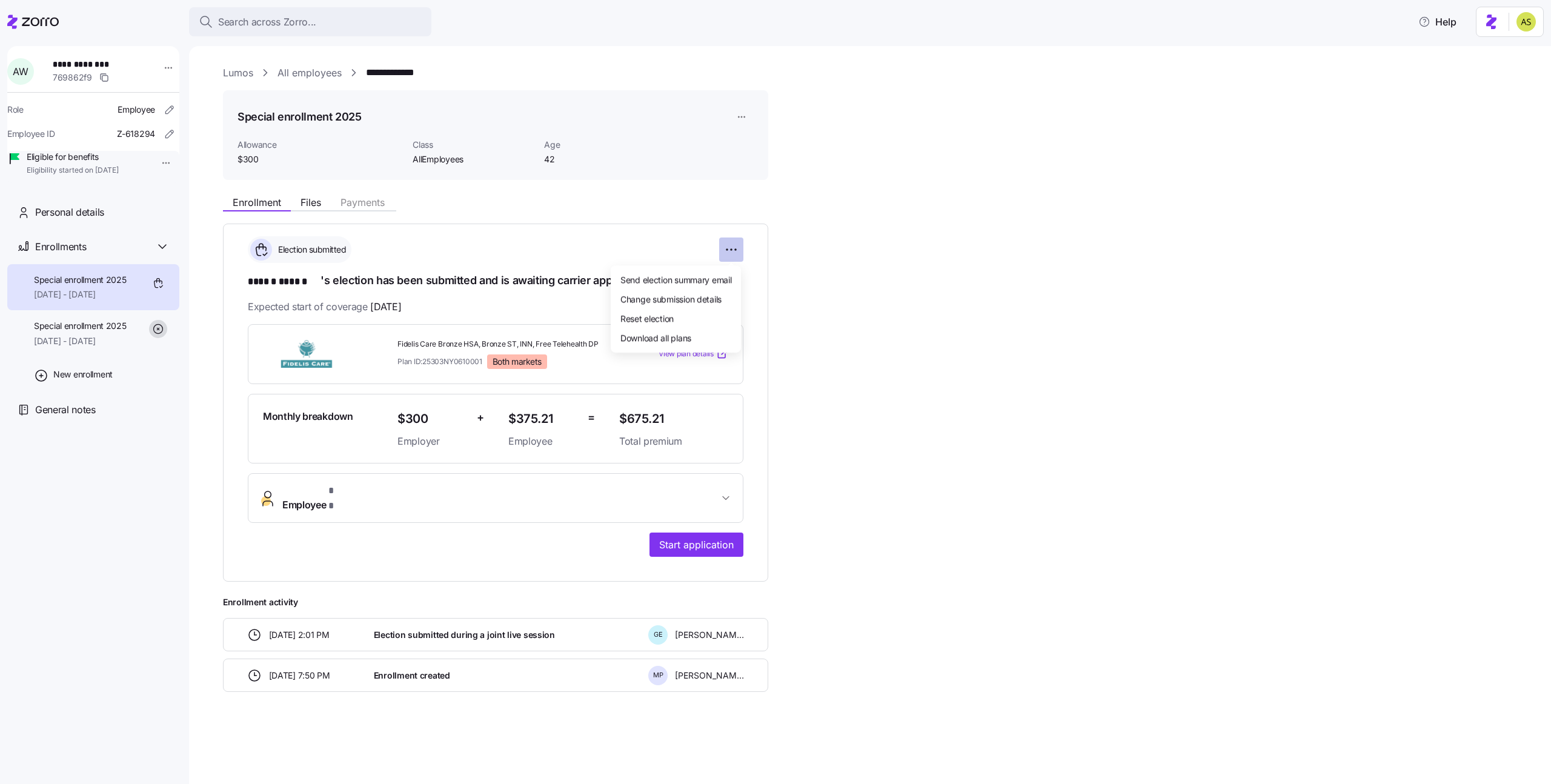
click at [731, 247] on html "**********" at bounding box center [775, 388] width 1551 height 776
click at [664, 322] on span "Reset election" at bounding box center [647, 318] width 54 height 12
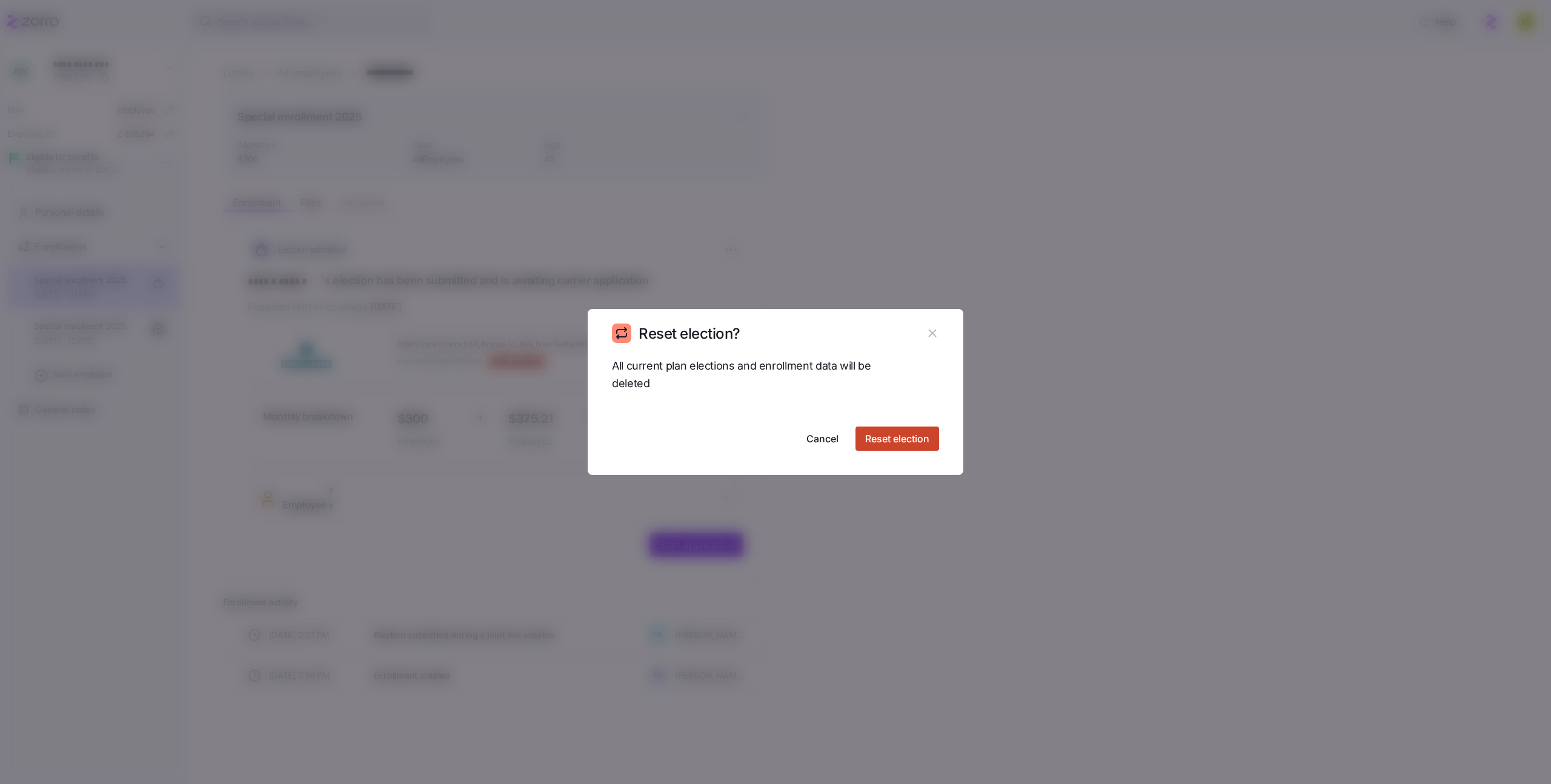
click at [885, 445] on span "Reset election" at bounding box center [897, 438] width 64 height 14
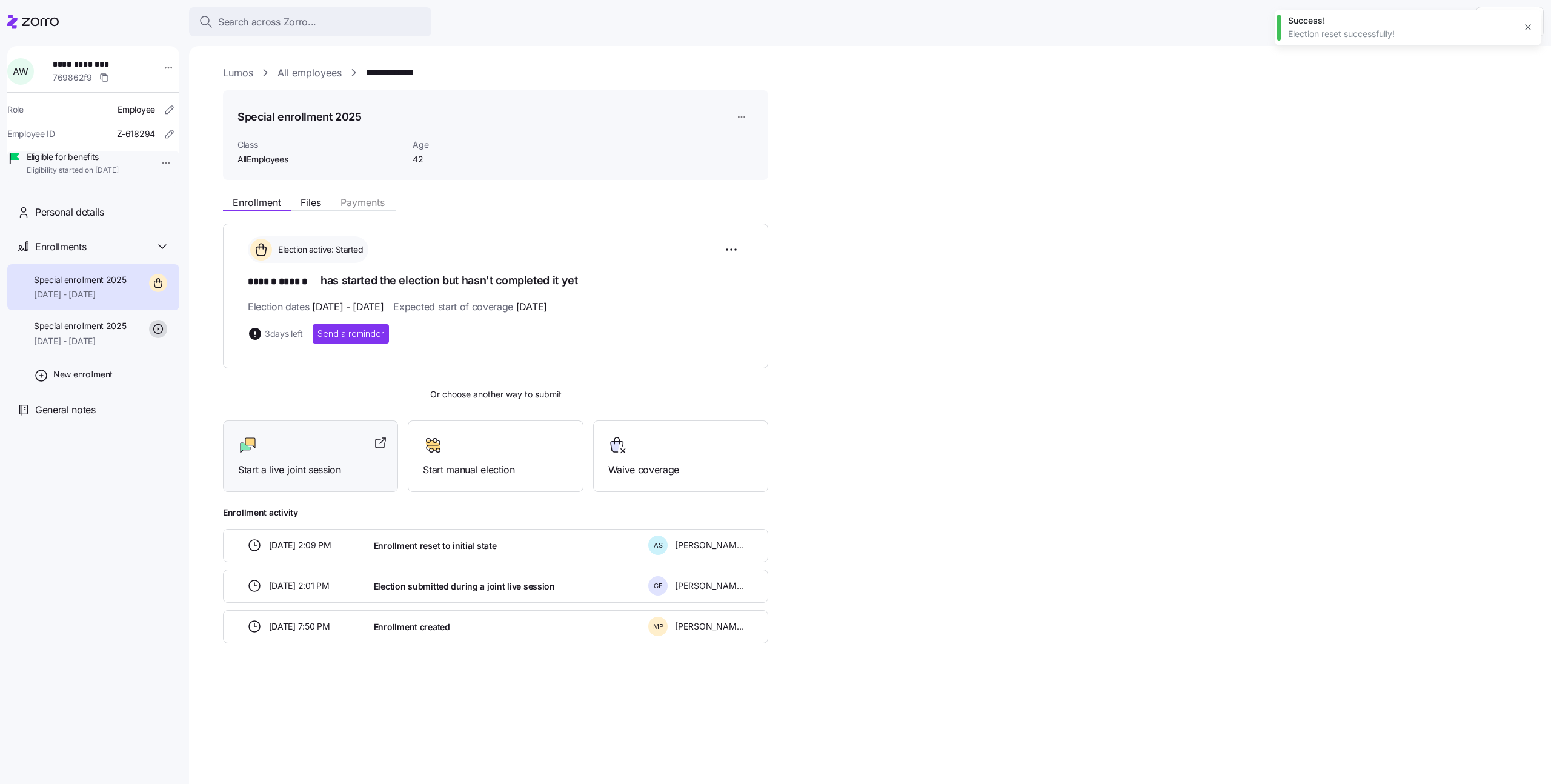
click at [338, 436] on div at bounding box center [311, 446] width 145 height 20
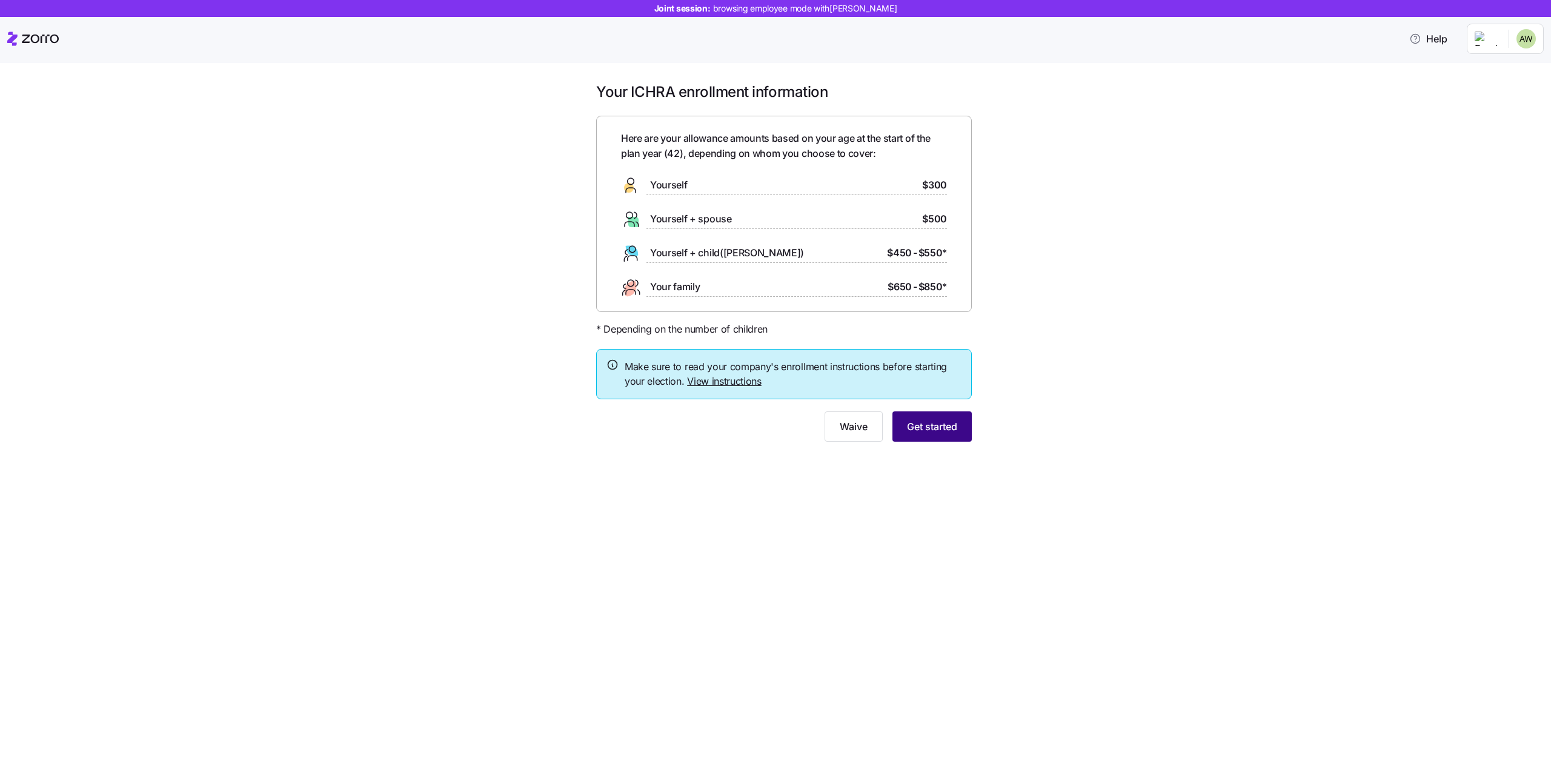
click at [943, 424] on span "Get started" at bounding box center [932, 426] width 51 height 14
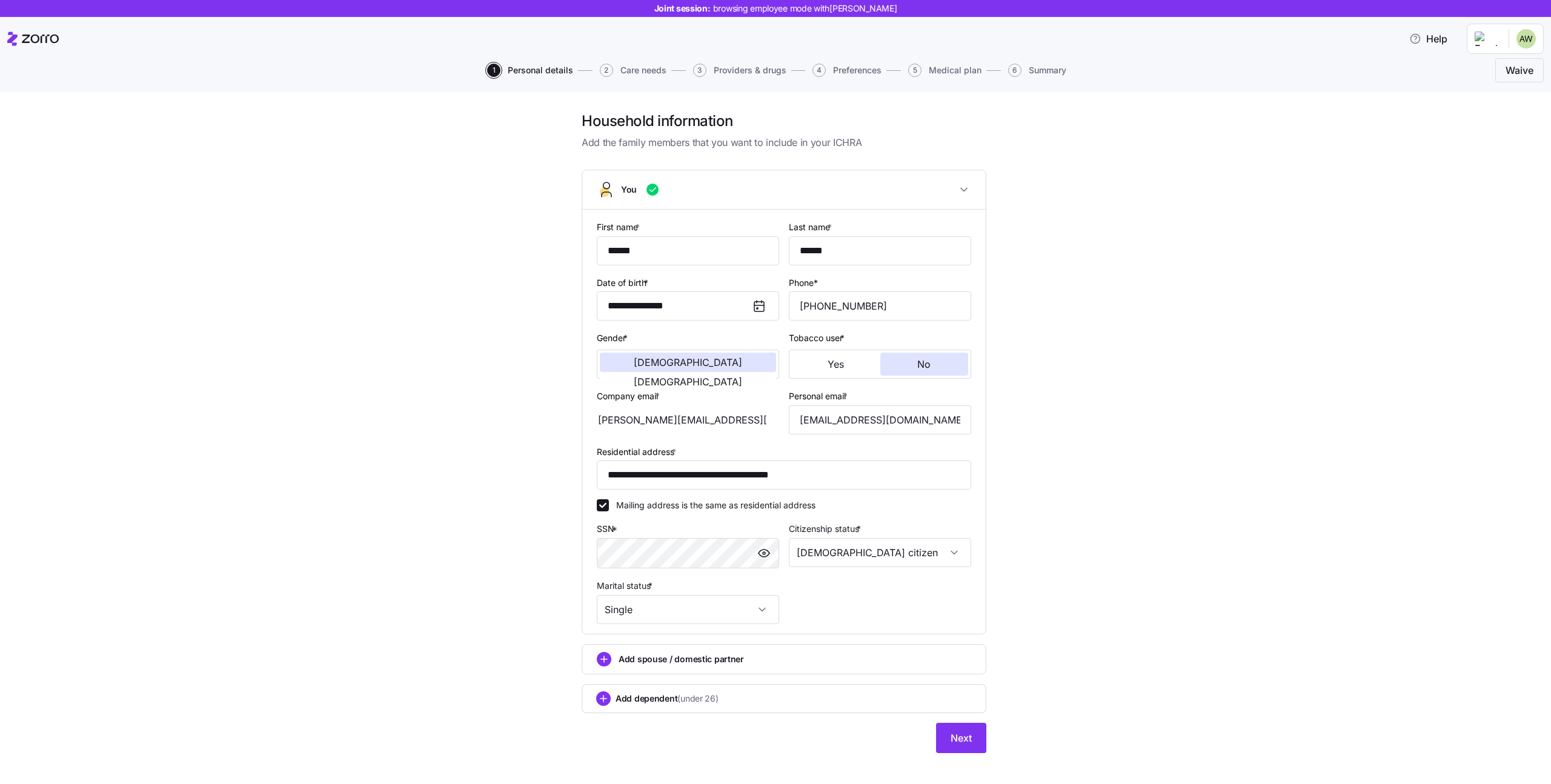
scroll to position [13, 0]
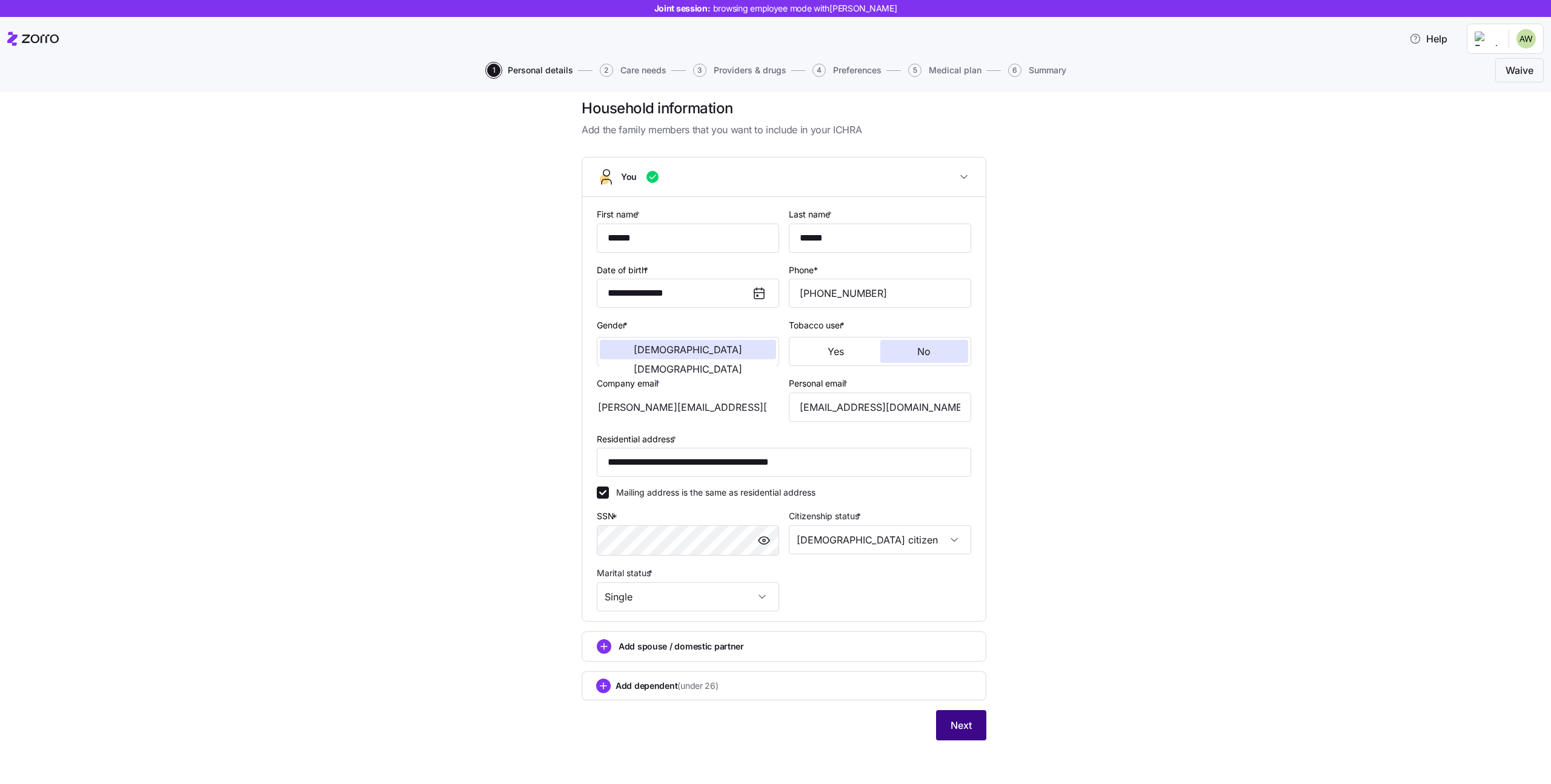
click at [956, 724] on span "Next" at bounding box center [961, 724] width 21 height 14
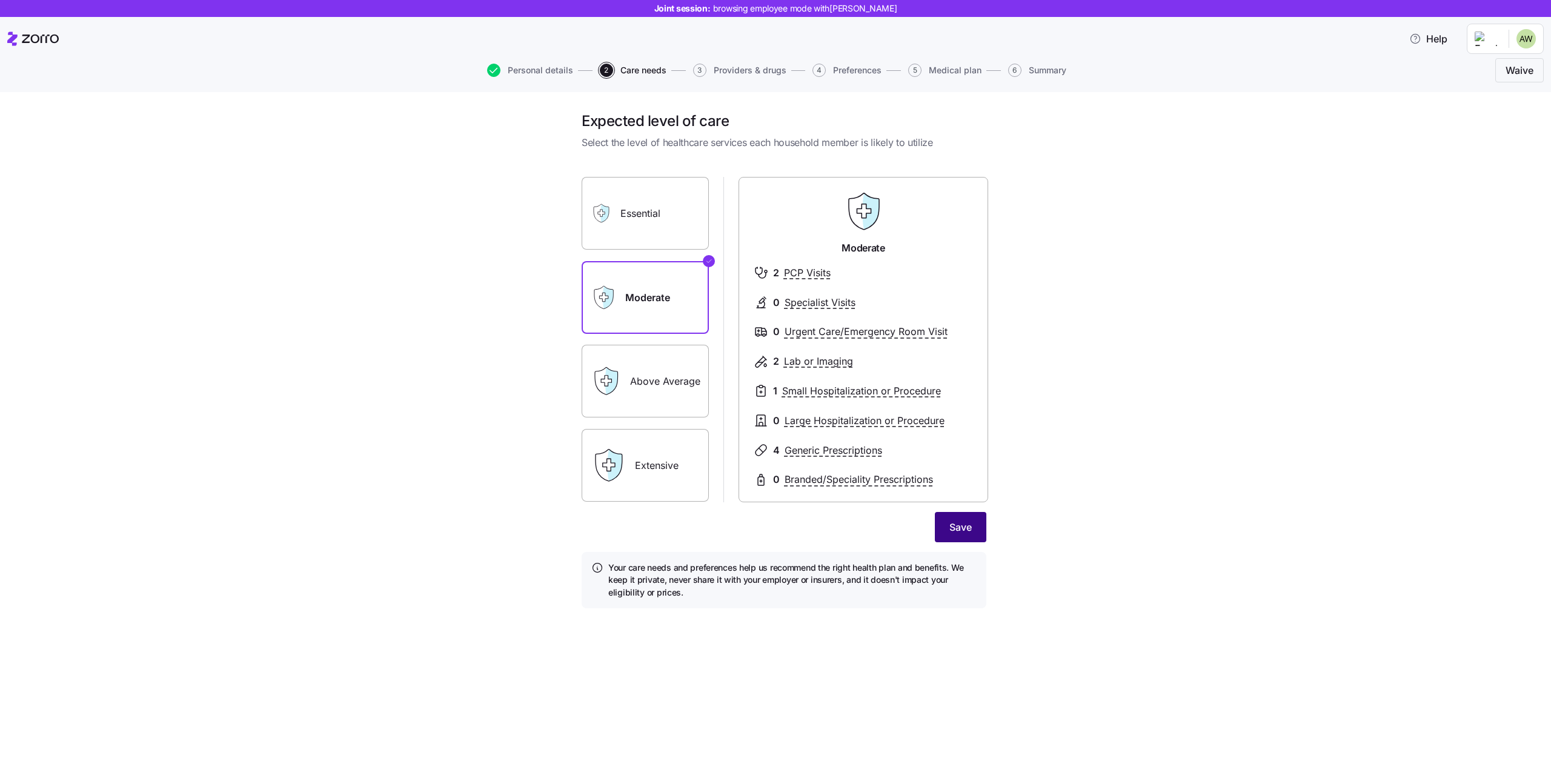
click at [979, 528] on button "Save" at bounding box center [961, 527] width 51 height 30
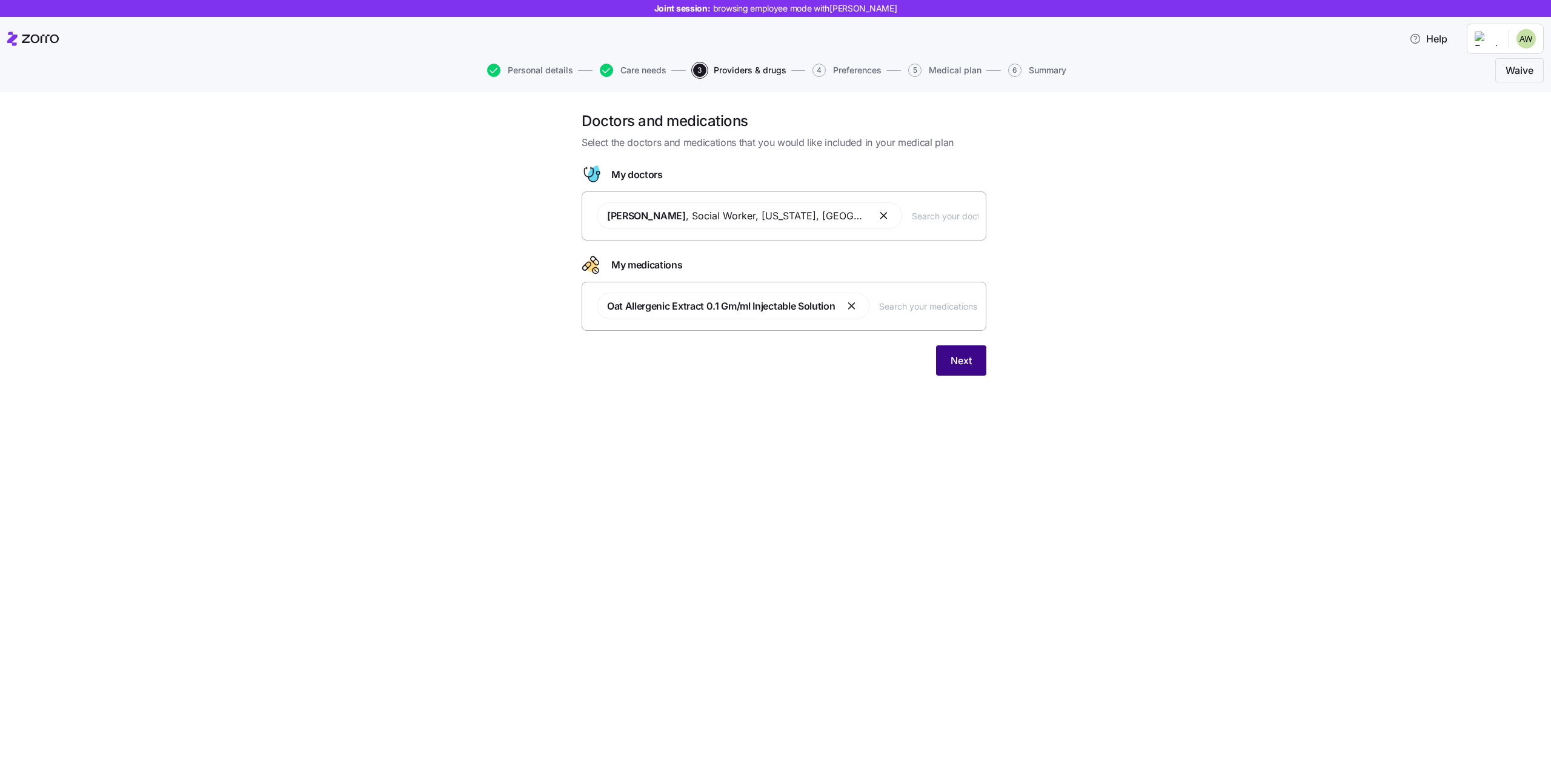
click at [970, 364] on span "Next" at bounding box center [961, 360] width 21 height 14
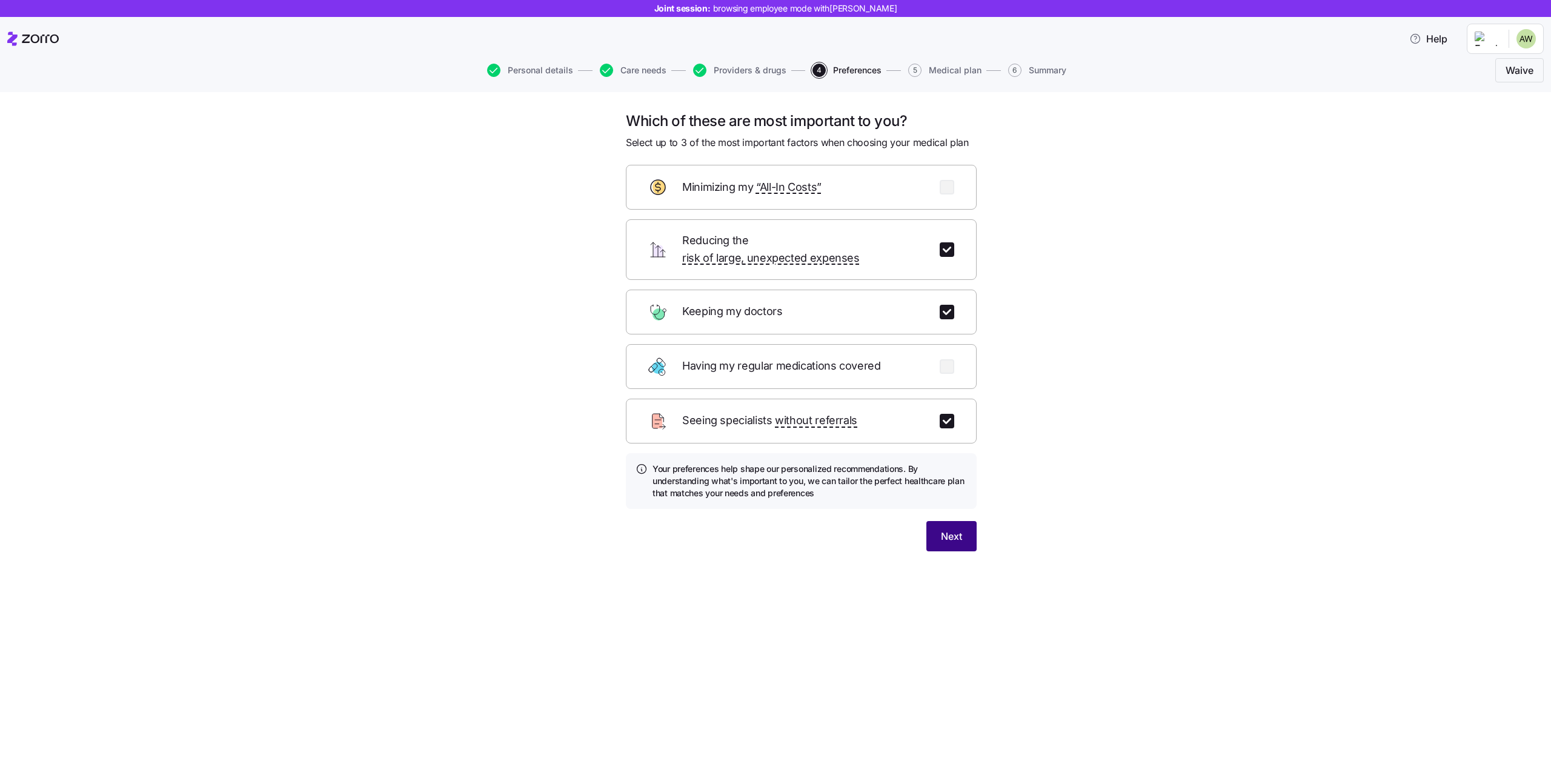
click at [939, 521] on button "Next" at bounding box center [952, 536] width 51 height 30
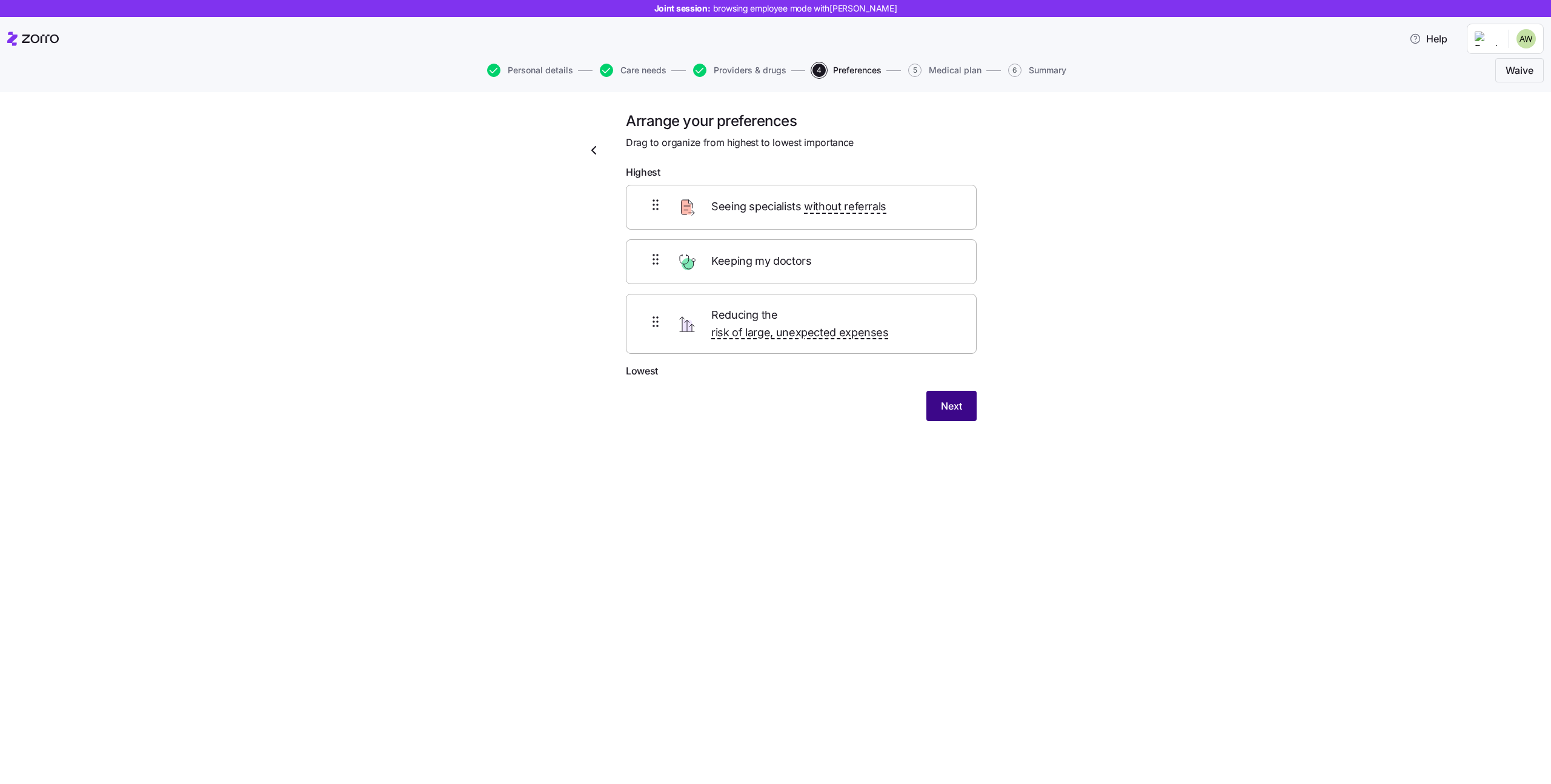
click at [958, 397] on button "Next" at bounding box center [952, 406] width 51 height 30
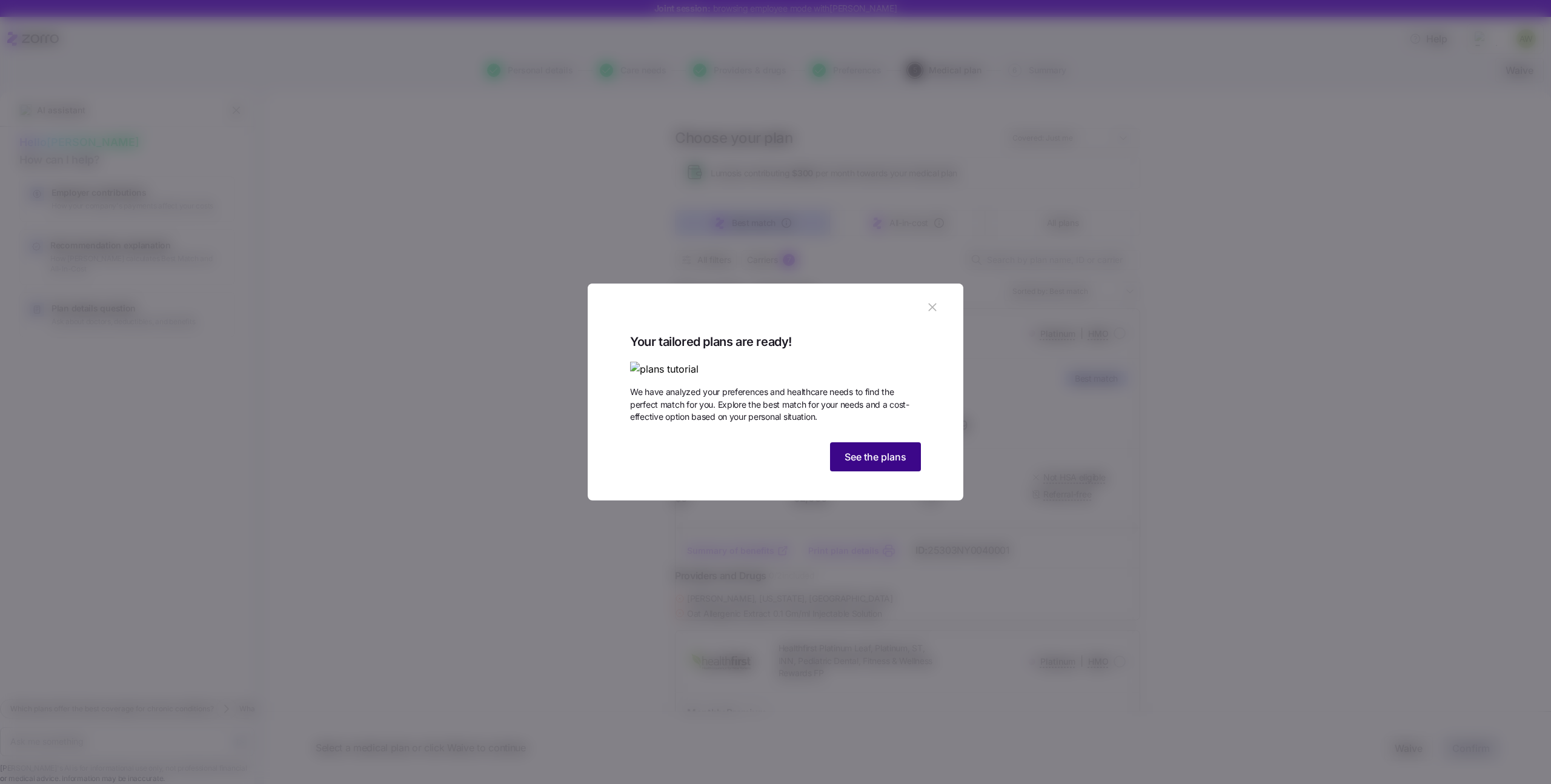
click at [894, 471] on button "See the plans" at bounding box center [875, 457] width 91 height 29
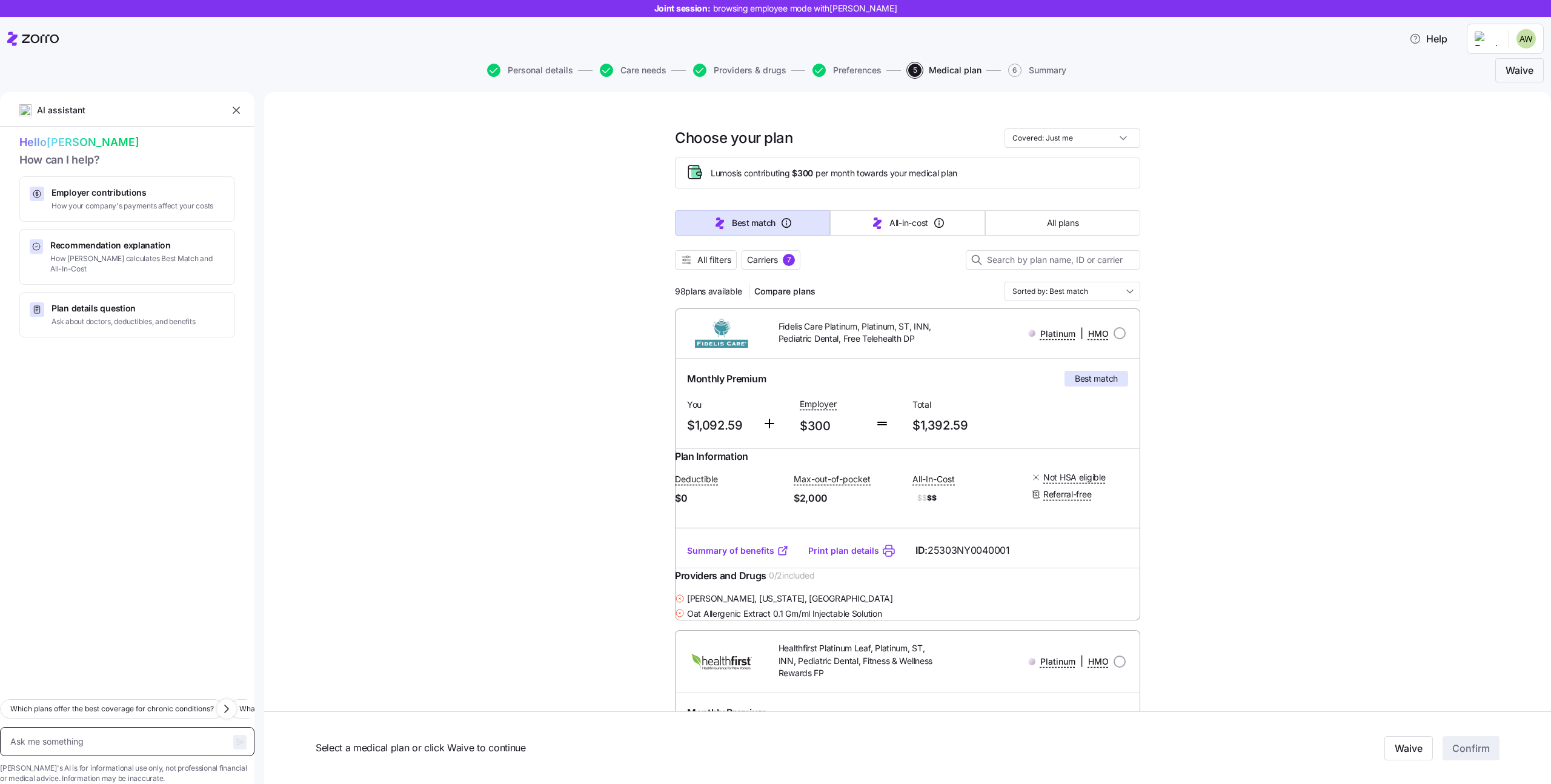
click at [153, 733] on textarea at bounding box center [127, 741] width 254 height 29
type textarea "x"
type textarea "W"
type textarea "x"
type textarea "Wh"
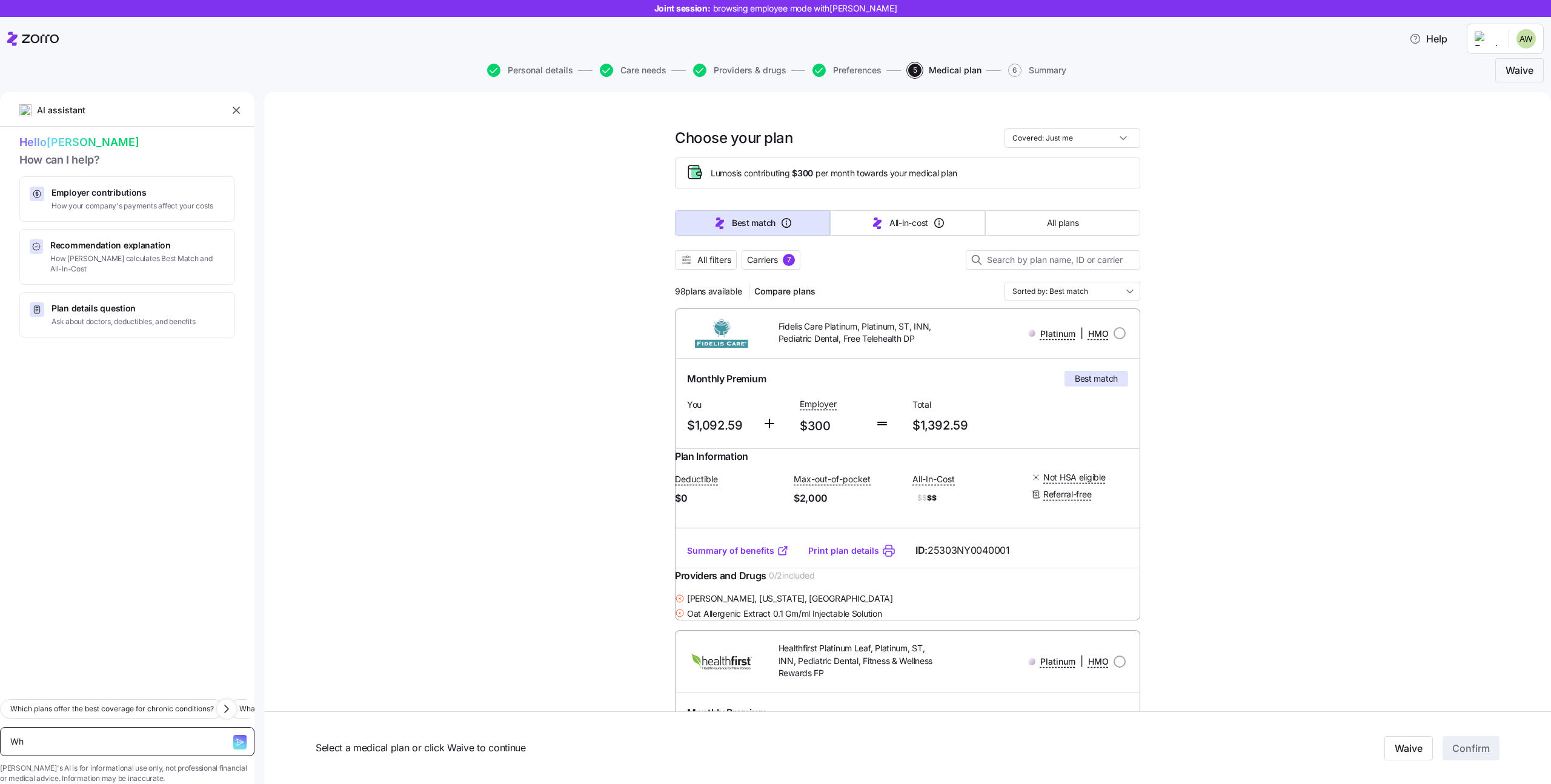
type textarea "x"
type textarea "Wha"
type textarea "x"
type textarea "What"
type textarea "x"
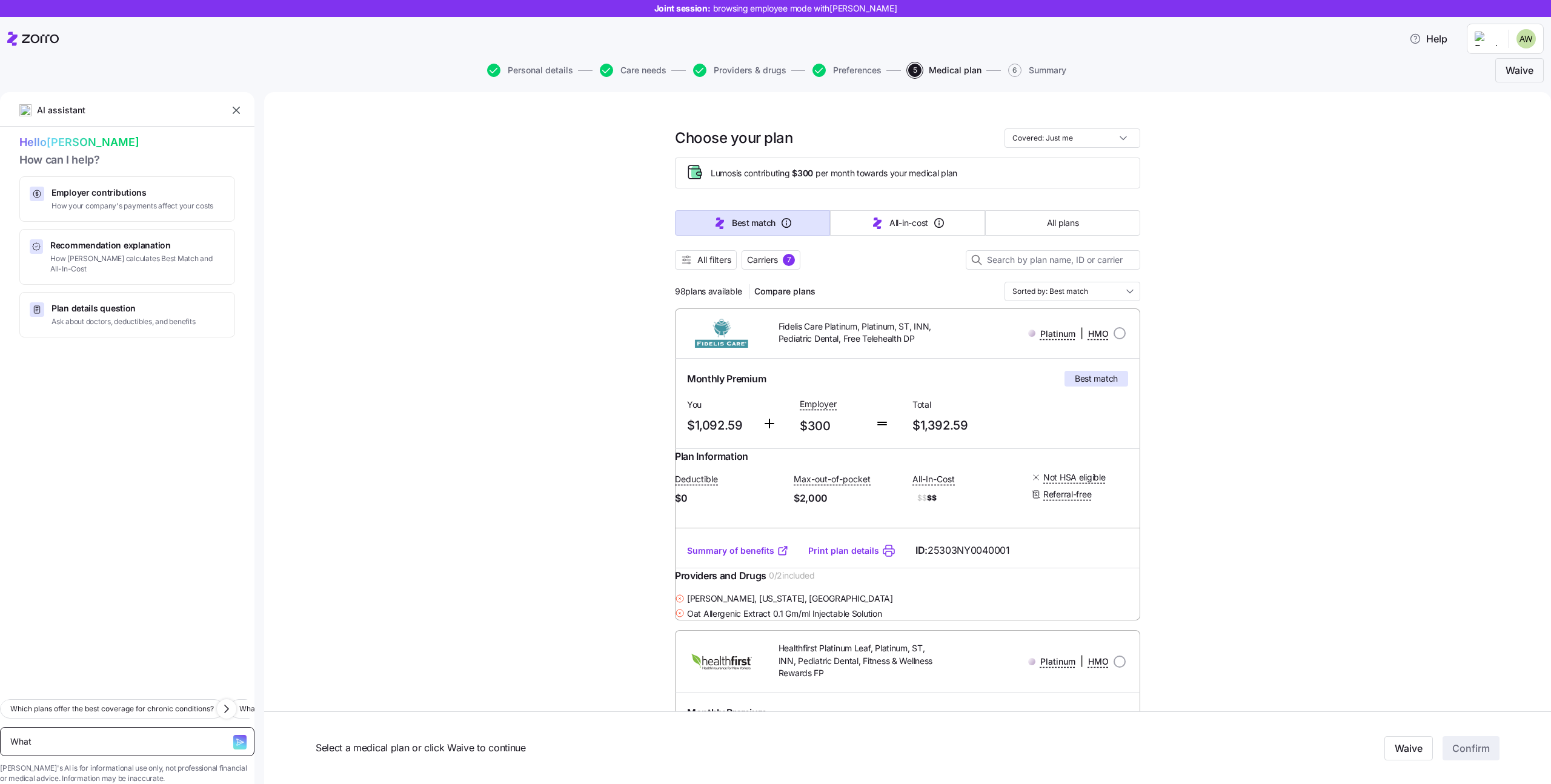
type textarea "What"
type textarea "x"
type textarea "What i"
type textarea "x"
type textarea "What is"
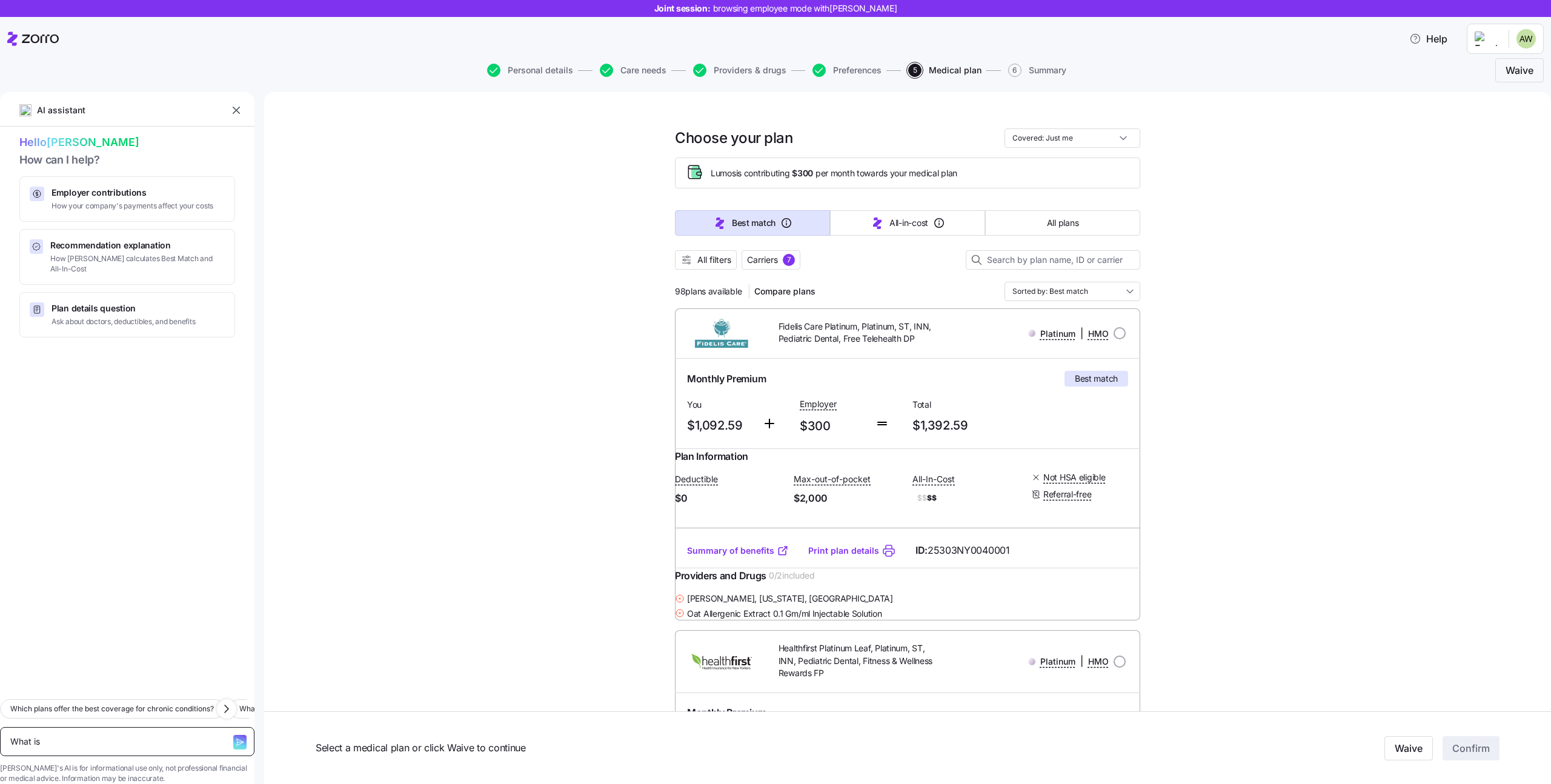
type textarea "x"
type textarea "What is"
type textarea "x"
type textarea "What is d"
type textarea "x"
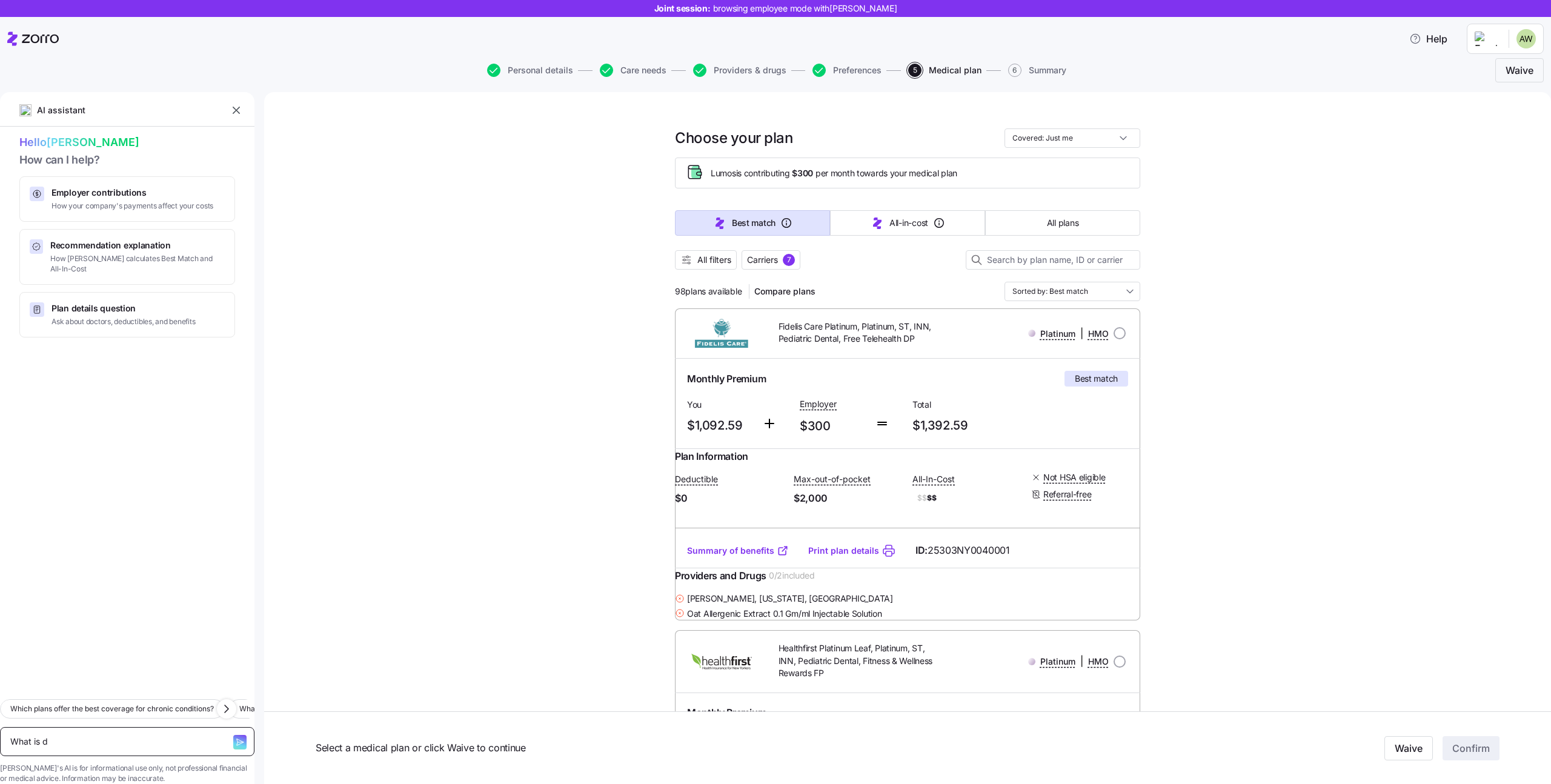
type textarea "What is de"
type textarea "x"
type textarea "What is ded"
type textarea "x"
type textarea "What is dedc"
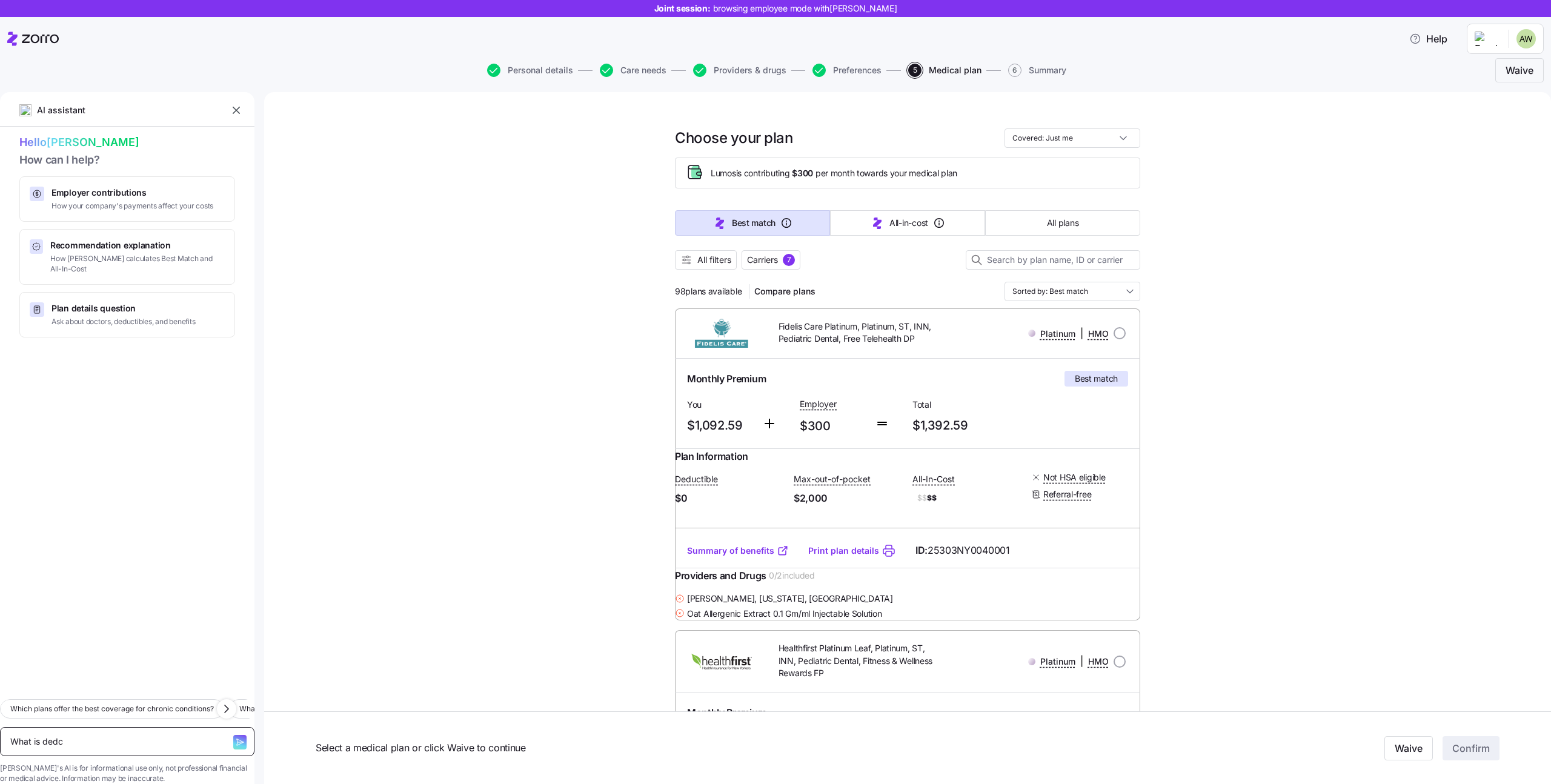
type textarea "x"
type textarea "What is ded"
type textarea "x"
type textarea "What is dedu"
type textarea "x"
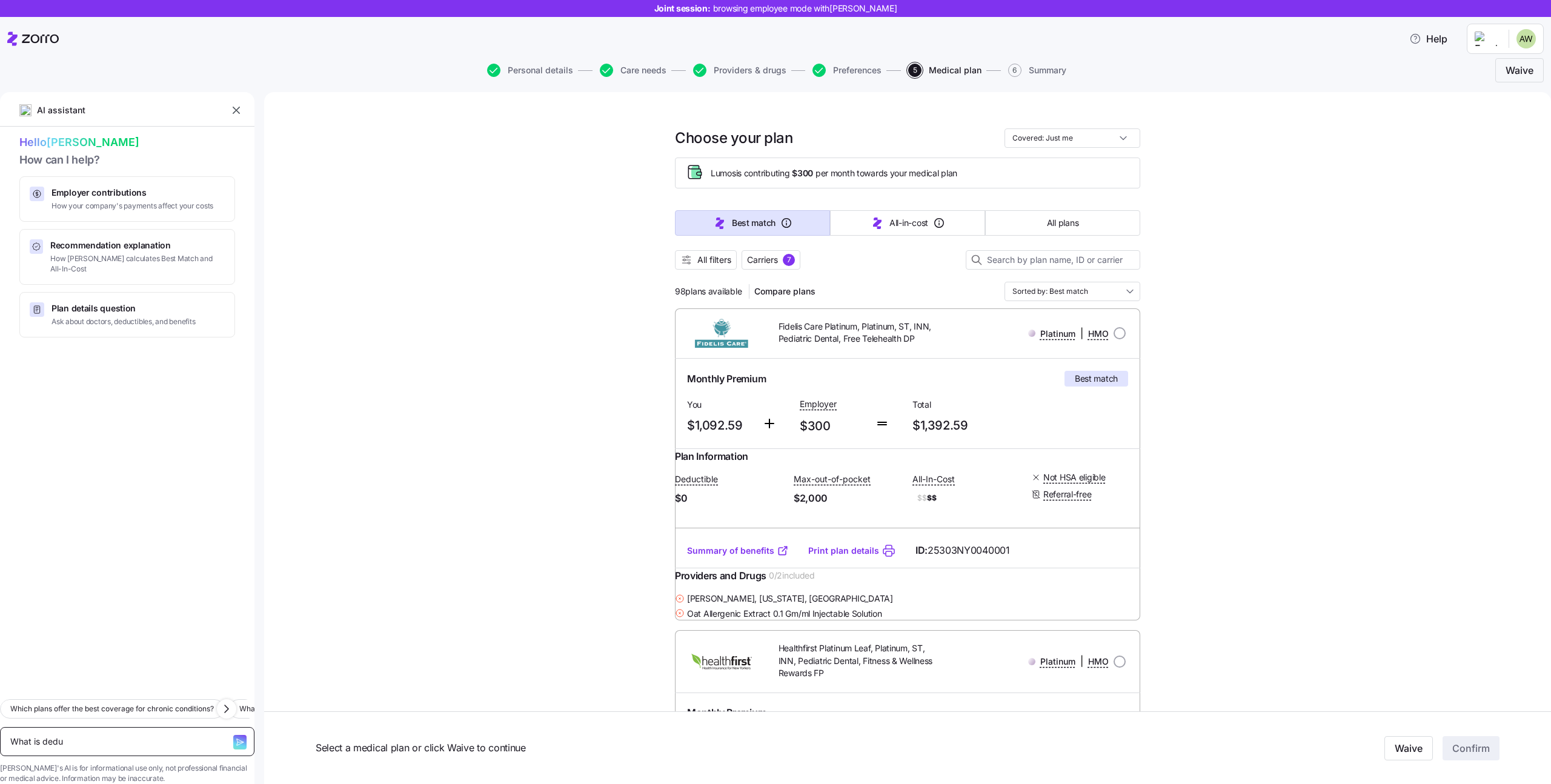
type textarea "What is deduc"
type textarea "x"
type textarea "What is deducti"
type textarea "x"
type textarea "What is deductib"
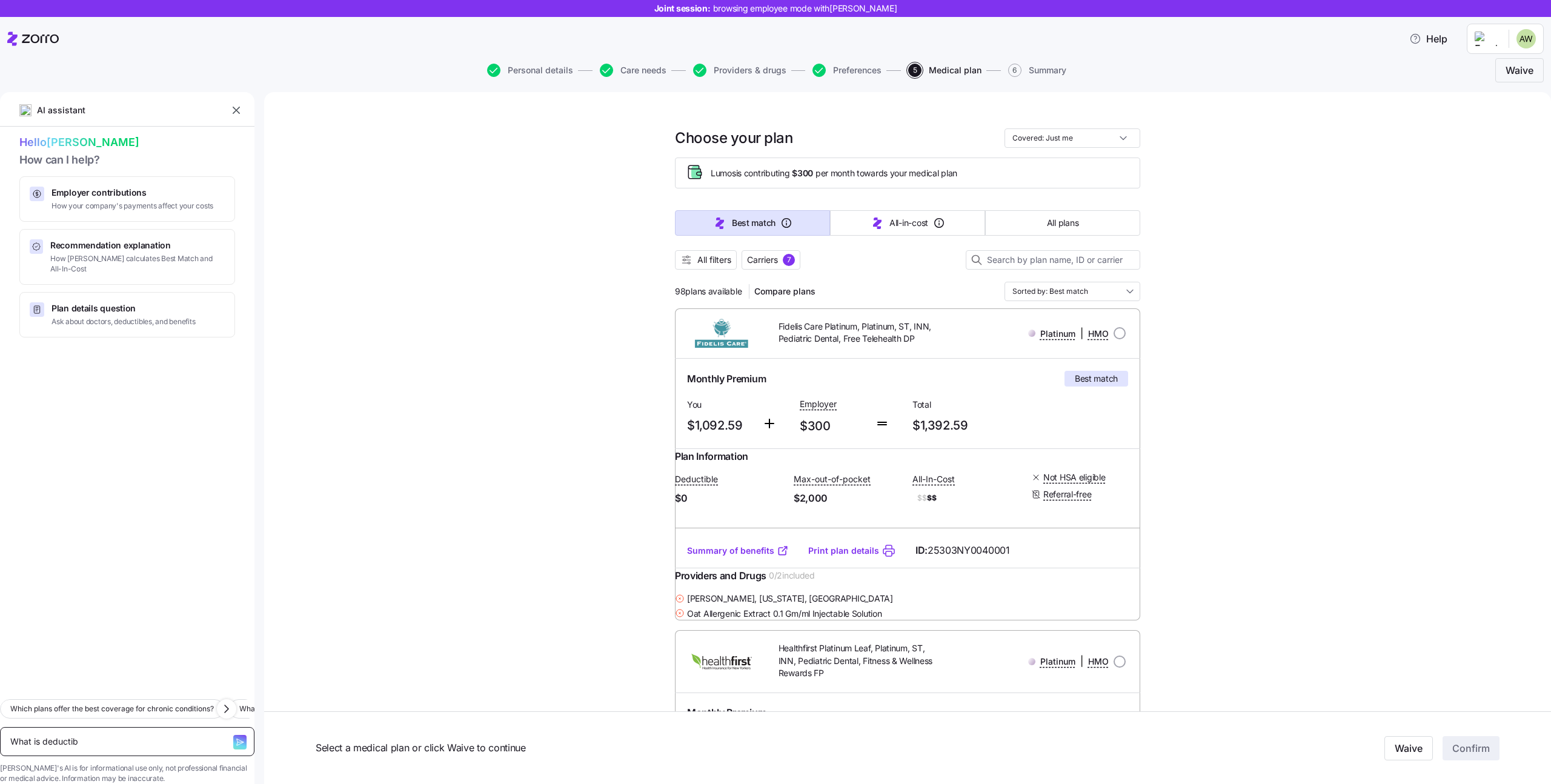
type textarea "x"
type textarea "What is deductibl"
type textarea "x"
type textarea "What is deductible"
type textarea "x"
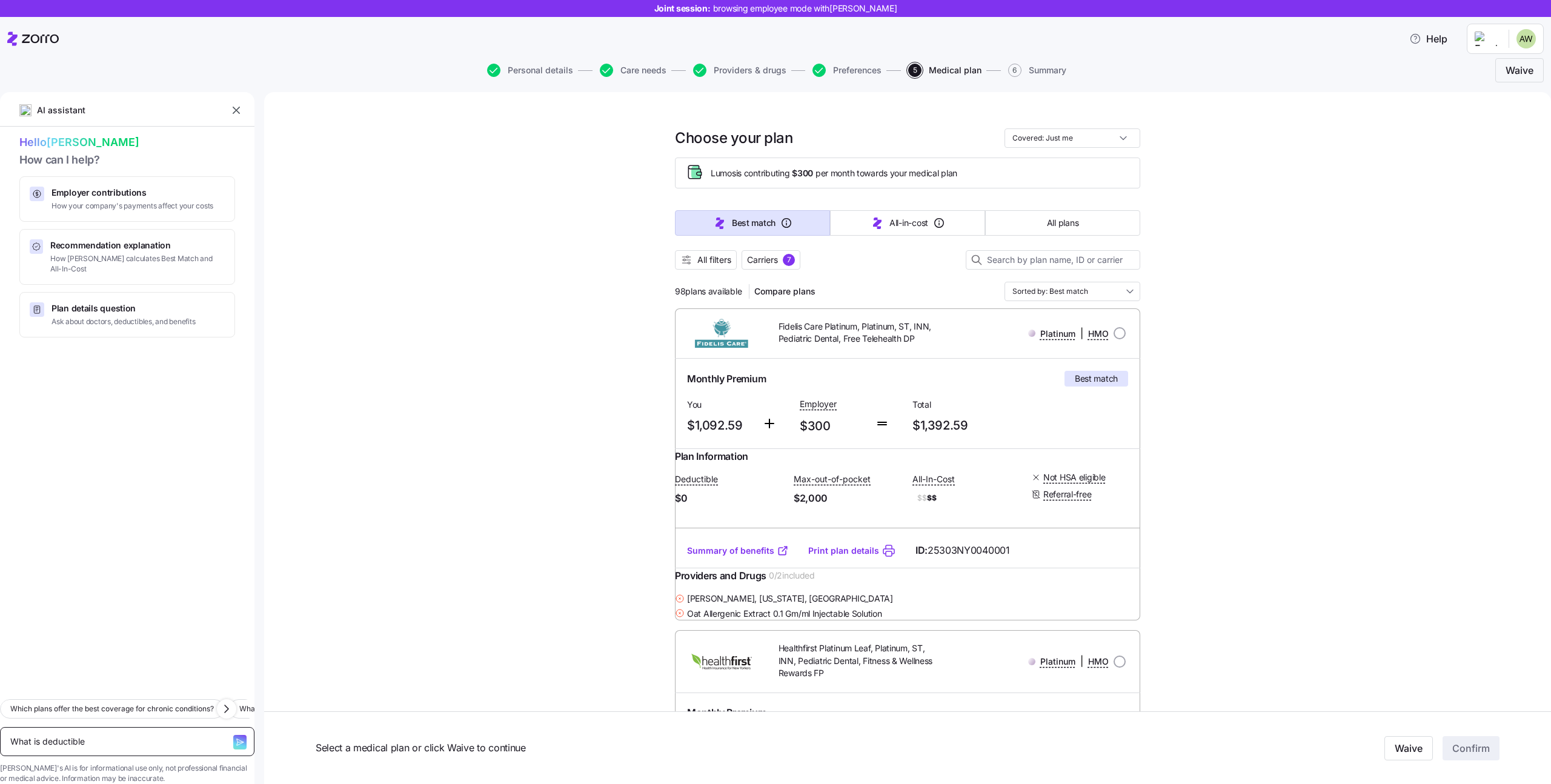
type textarea "What is deductible"
type textarea "x"
type textarea "What is deductible"
type textarea "x"
type textarea "What is deductible?"
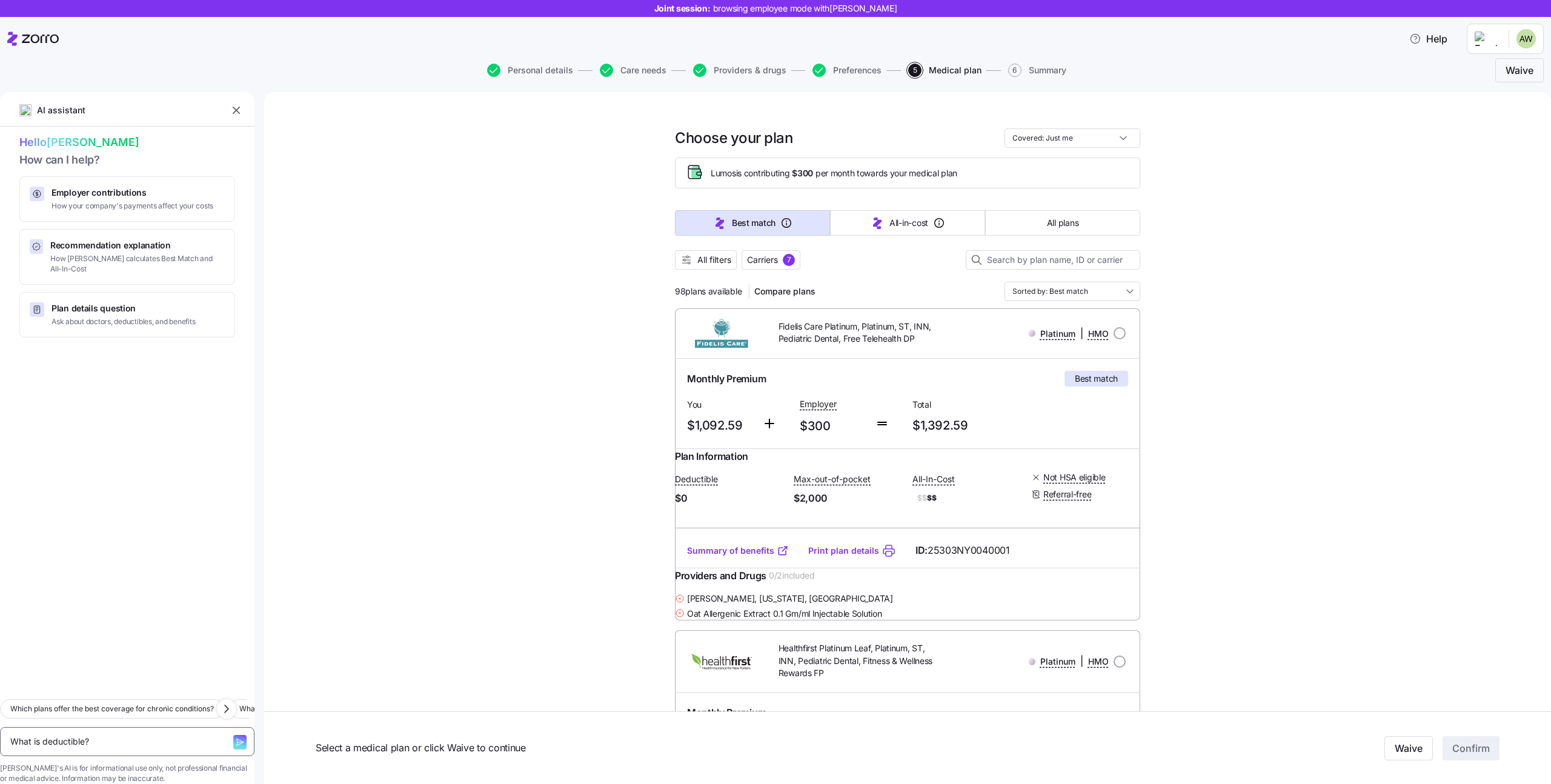
type textarea "x"
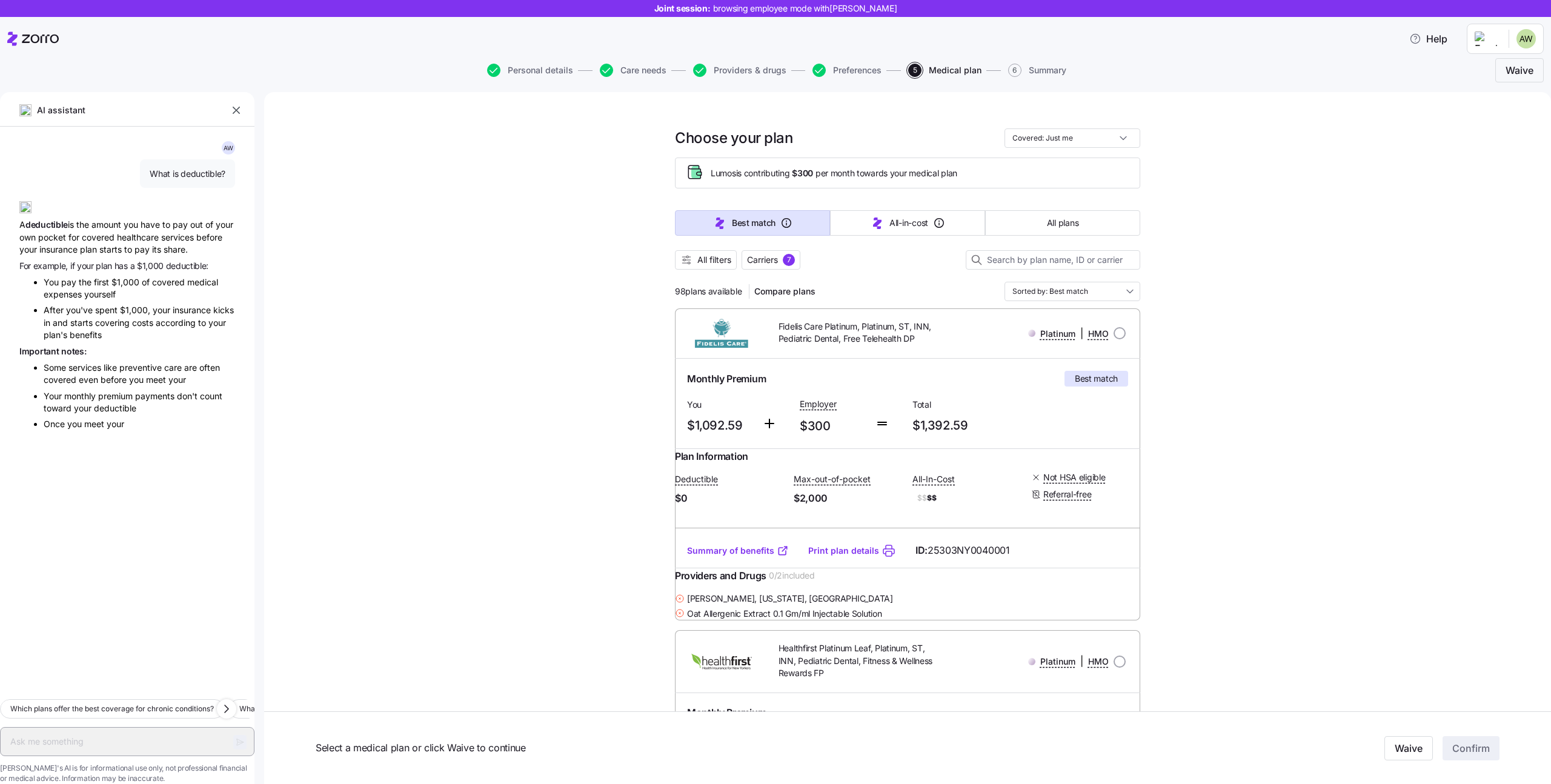
type textarea "x"
